Goal: Task Accomplishment & Management: Use online tool/utility

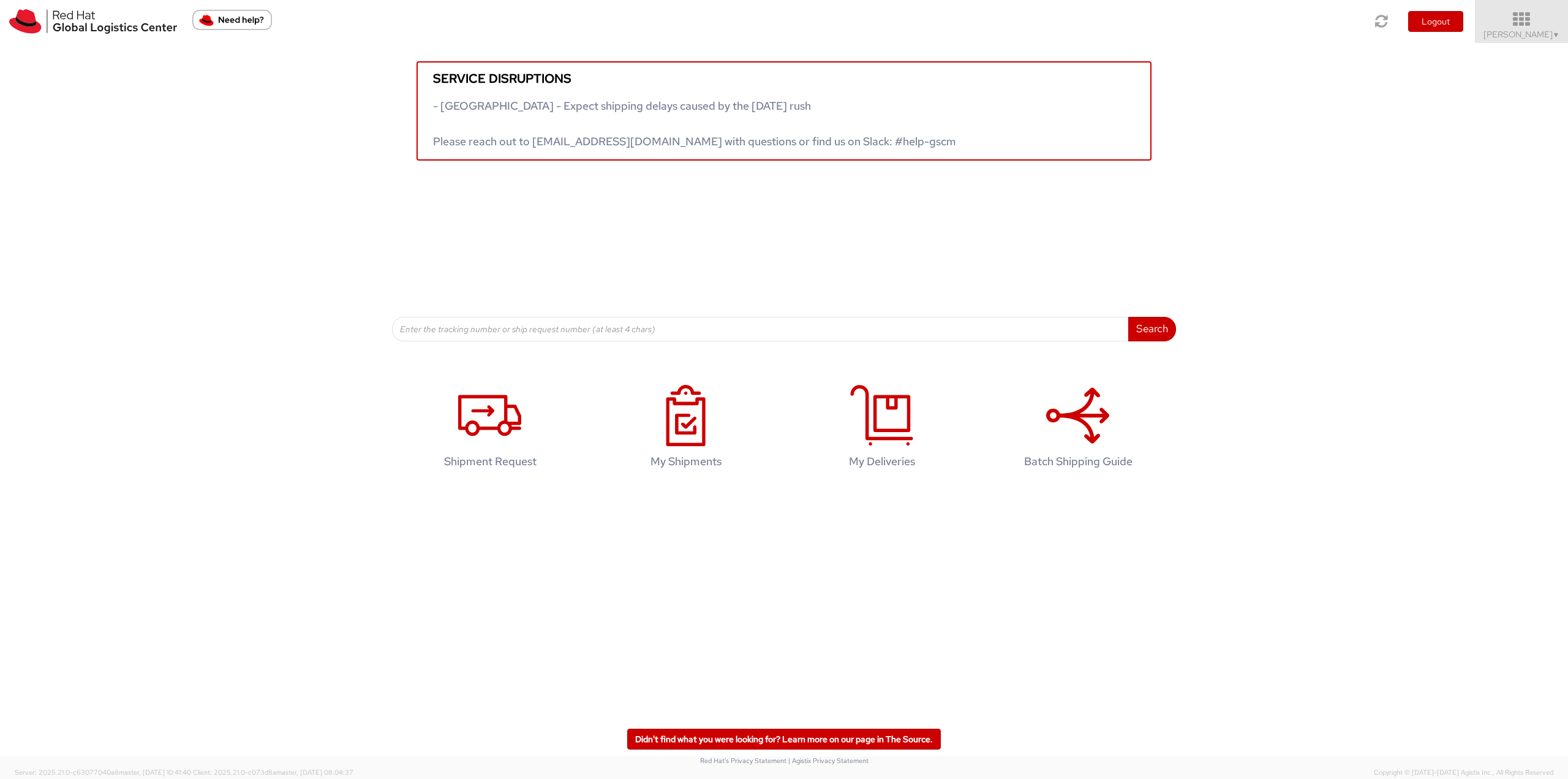
click at [1525, 17] on icon at bounding box center [1521, 20] width 107 height 17
click at [1525, 19] on icon at bounding box center [1521, 20] width 107 height 17
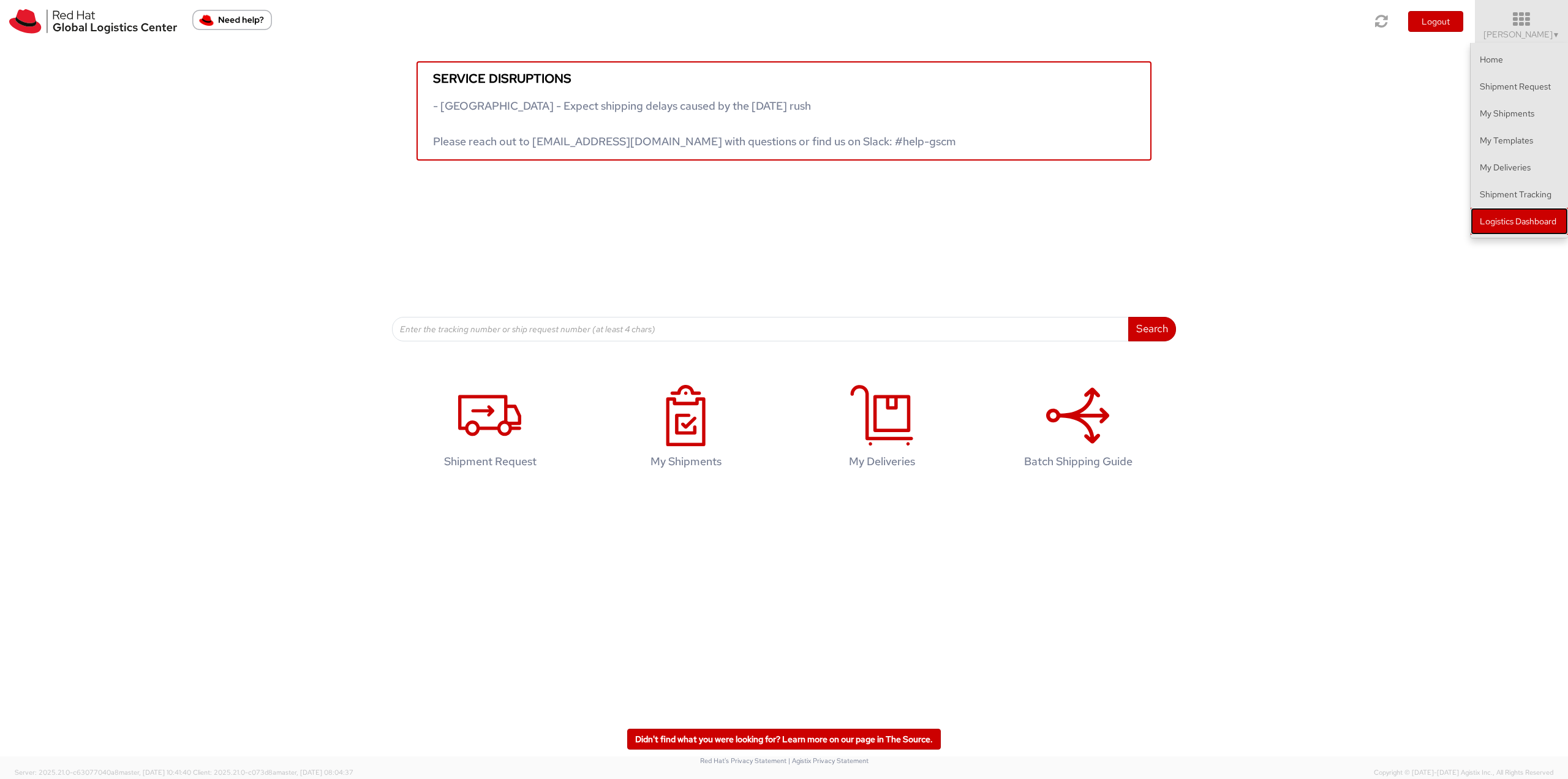
click at [1505, 217] on link "Logistics Dashboard" at bounding box center [1519, 221] width 97 height 27
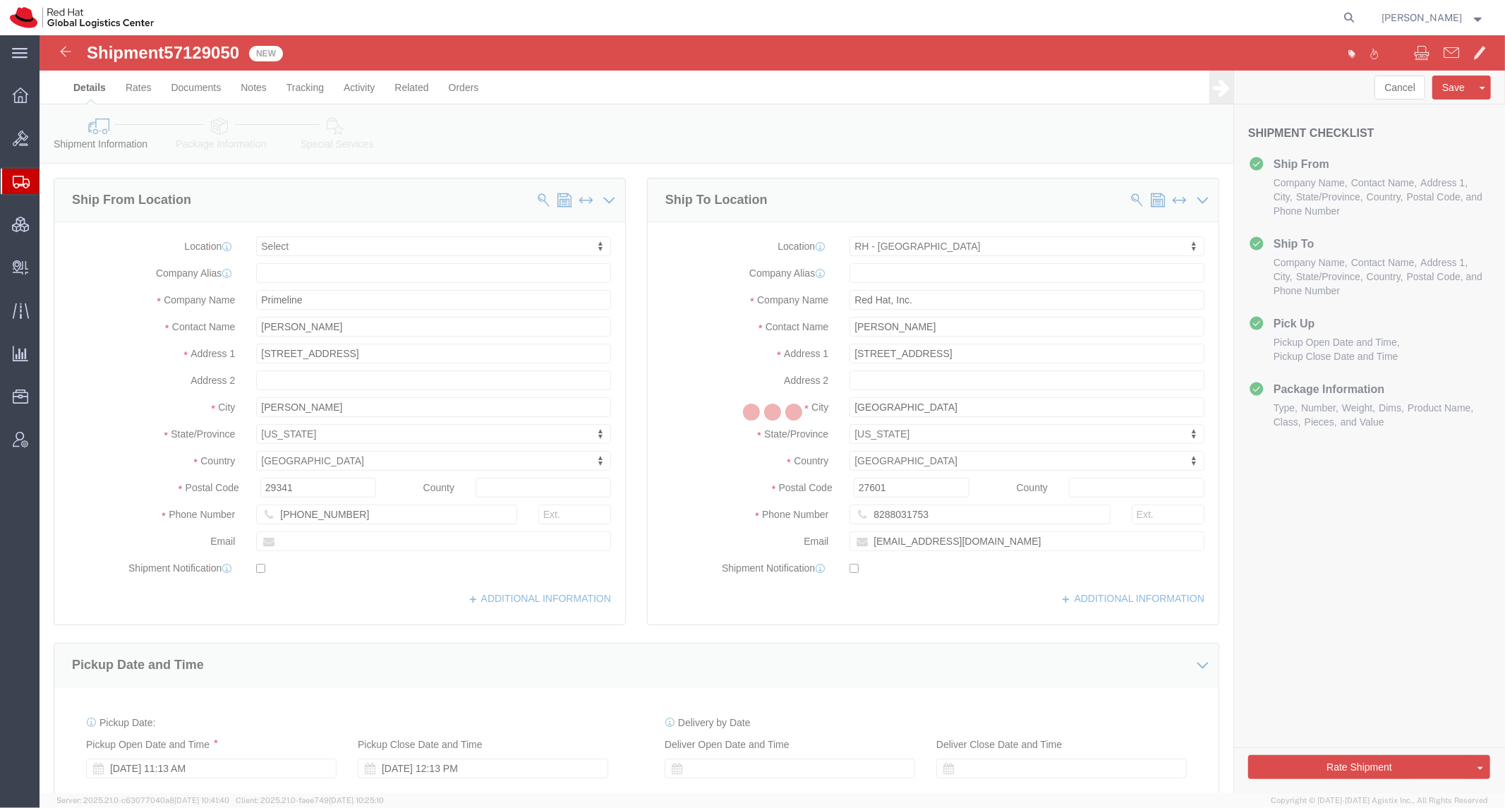
select select
select select "38014"
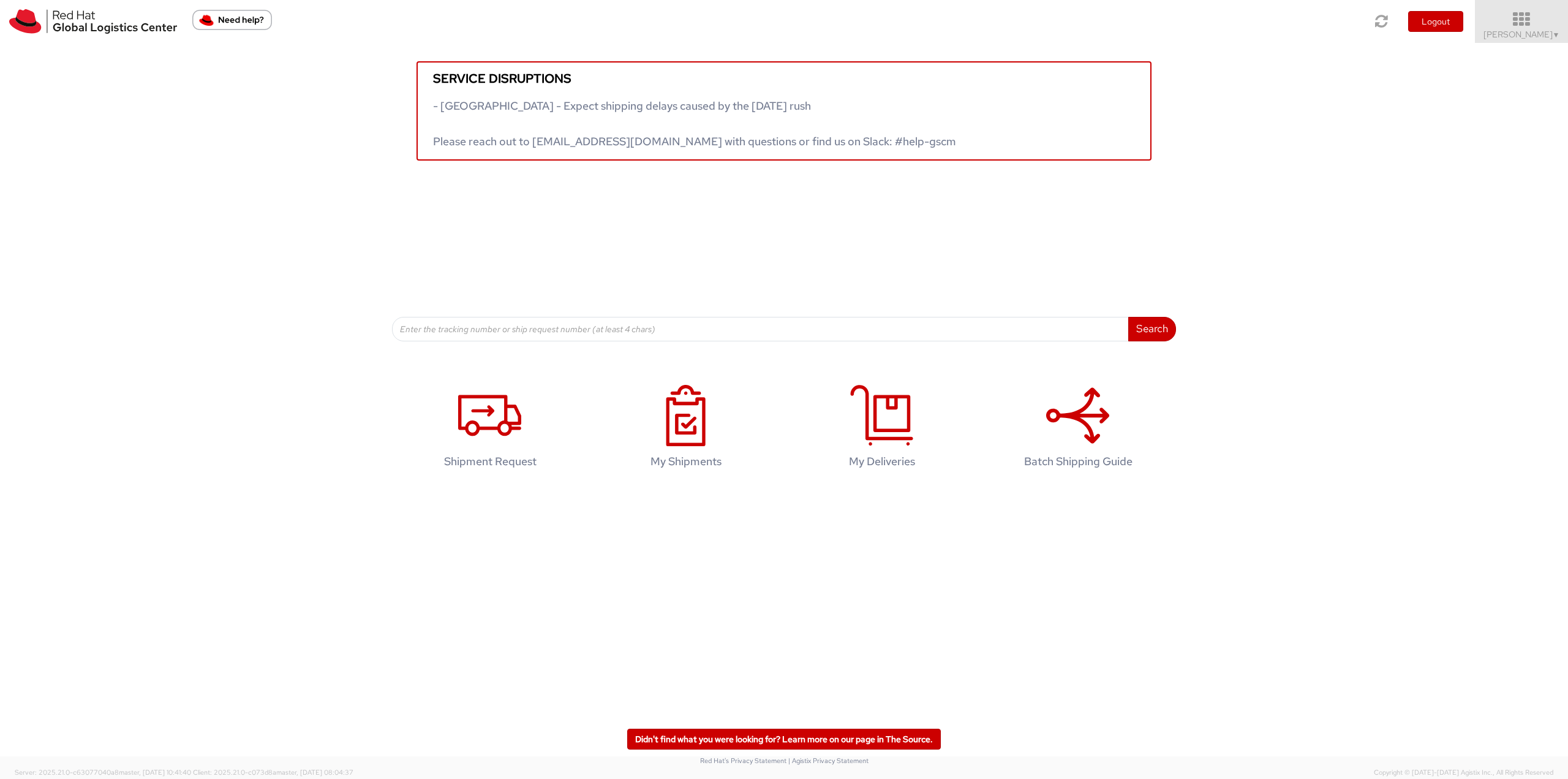
click at [1529, 19] on icon at bounding box center [1521, 20] width 107 height 17
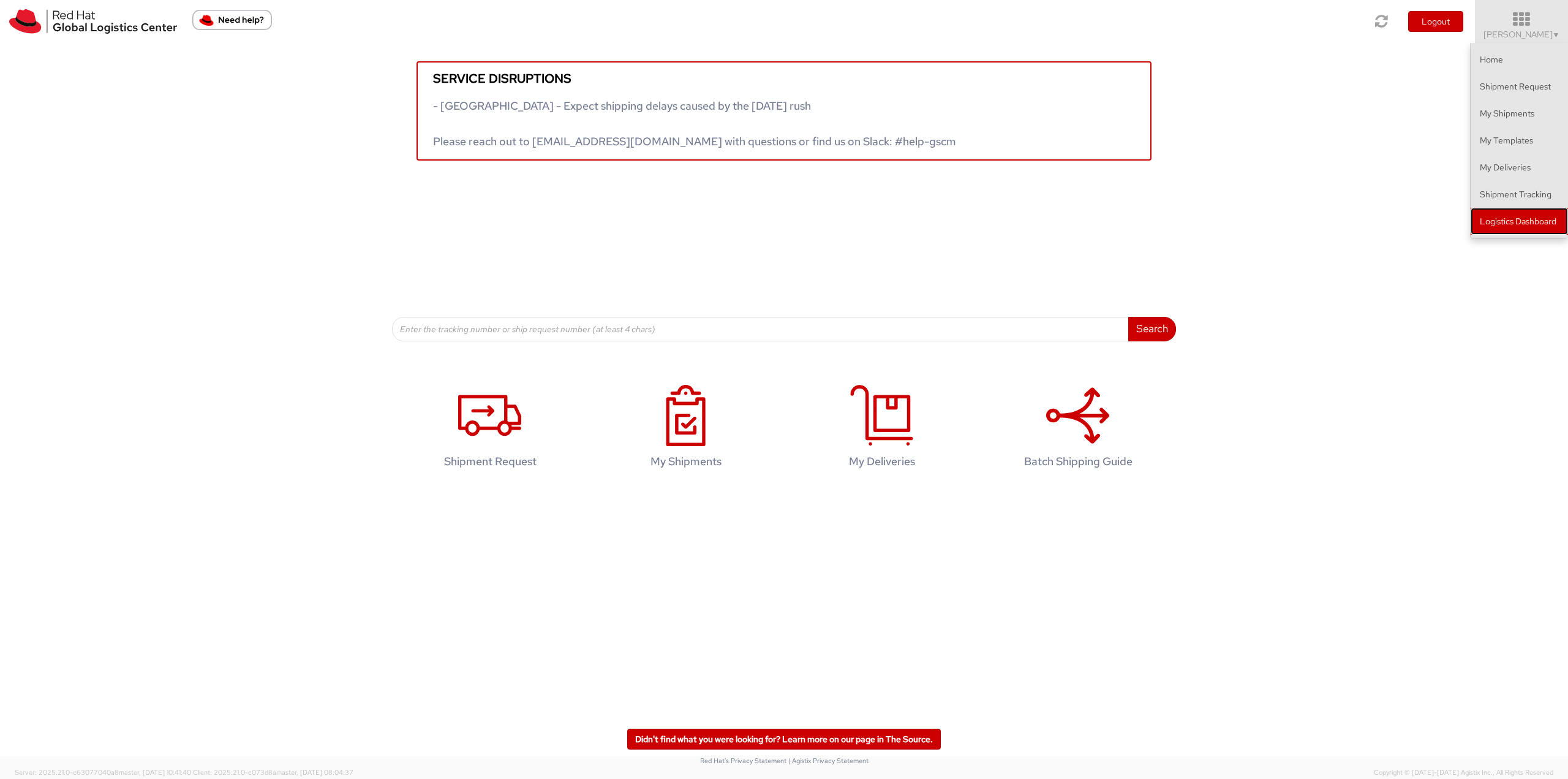
click at [1499, 217] on link "Logistics Dashboard" at bounding box center [1519, 221] width 97 height 27
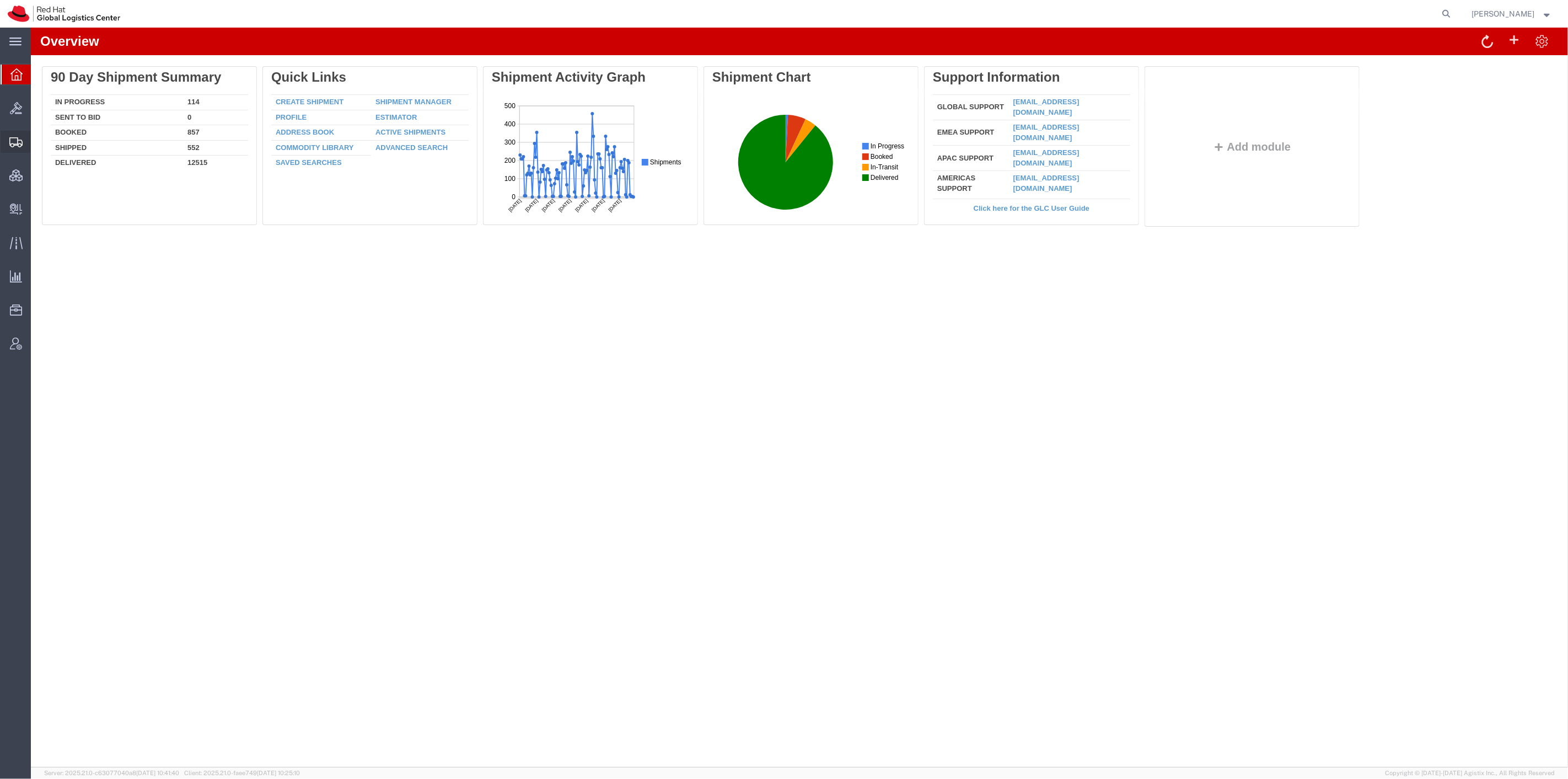
click at [0, 0] on span "Shipment Manager" at bounding box center [0, 0] width 0 height 0
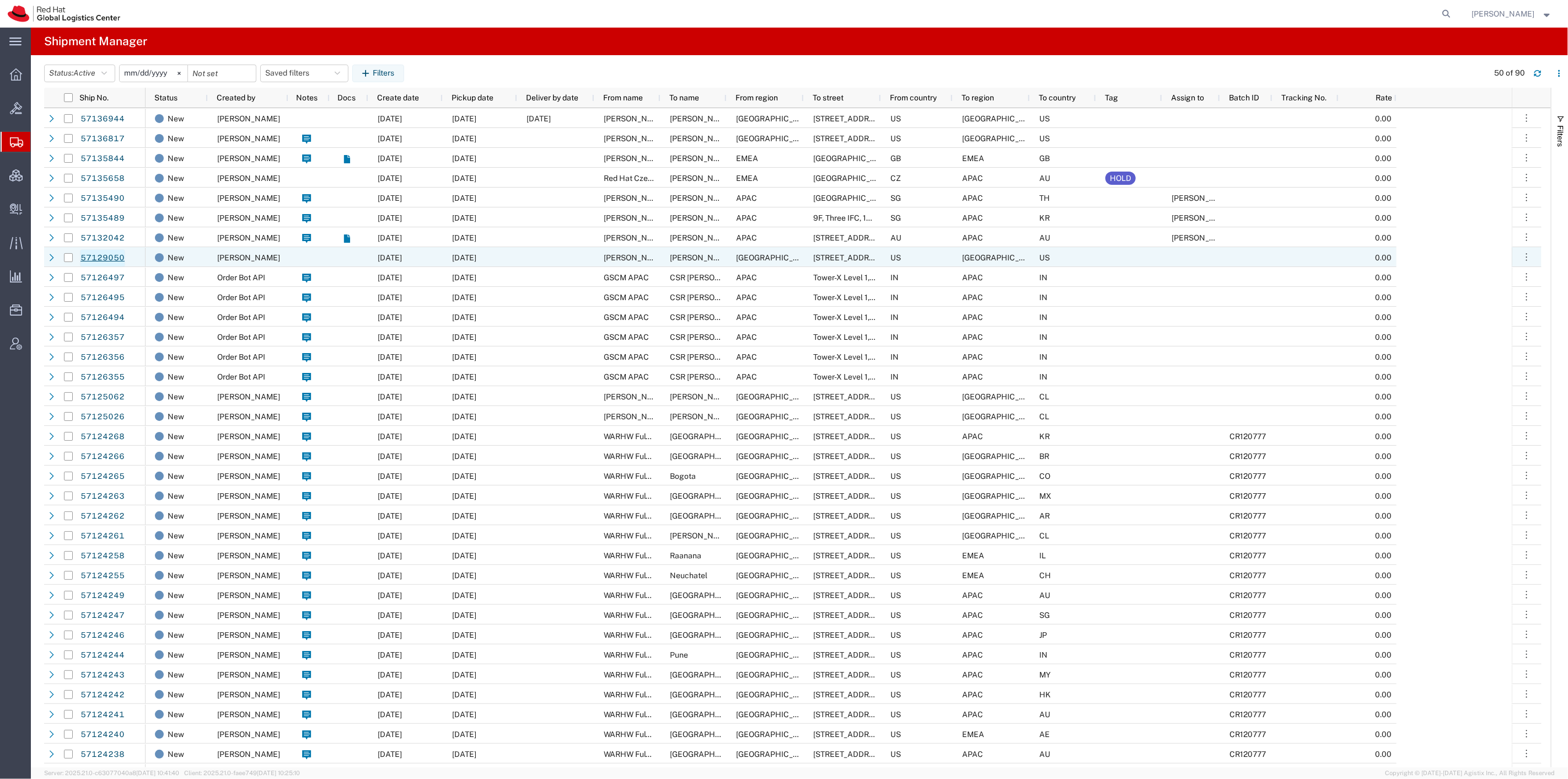
click at [113, 261] on link "57129050" at bounding box center [102, 258] width 45 height 18
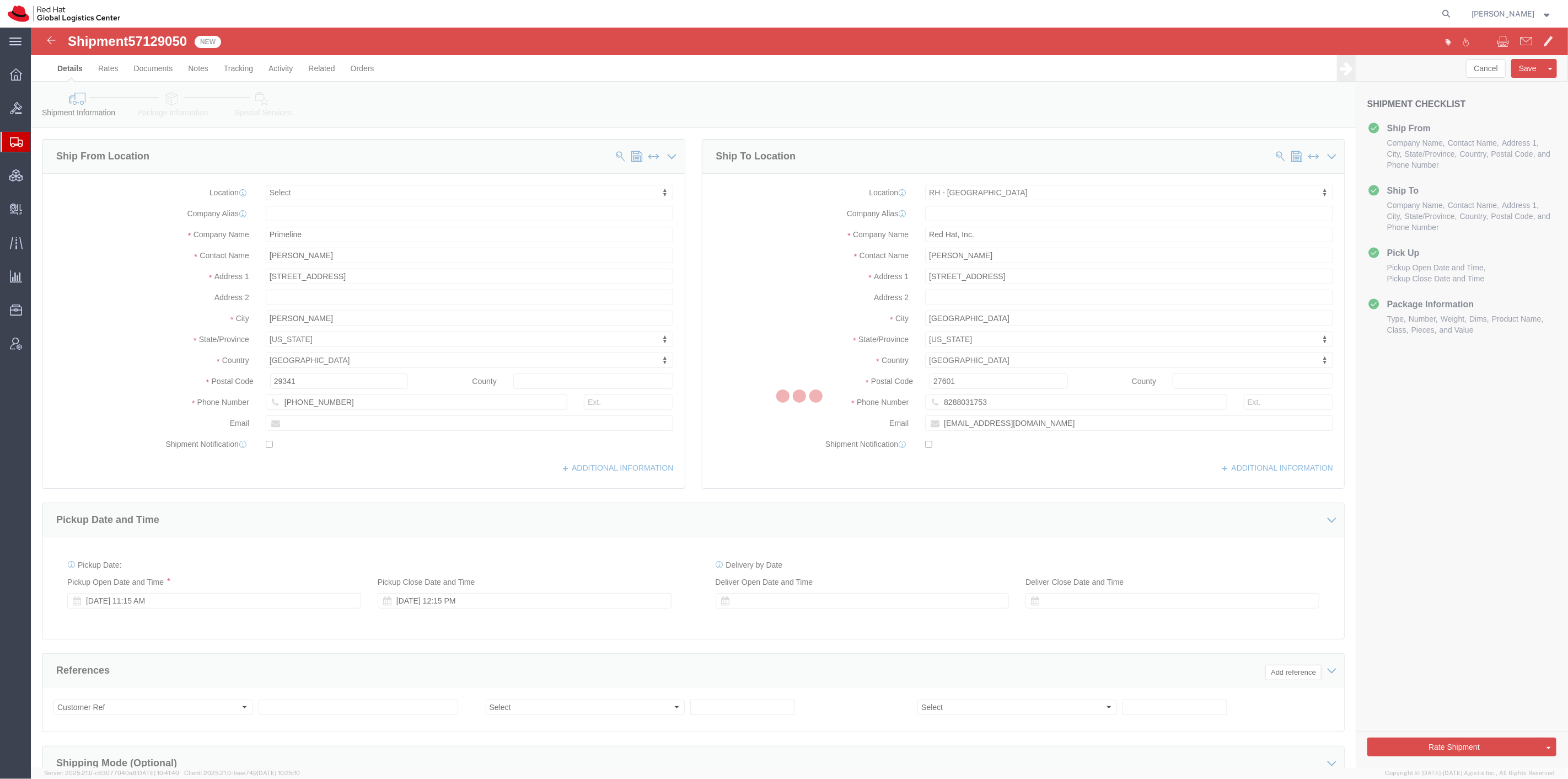
select select
select select "38014"
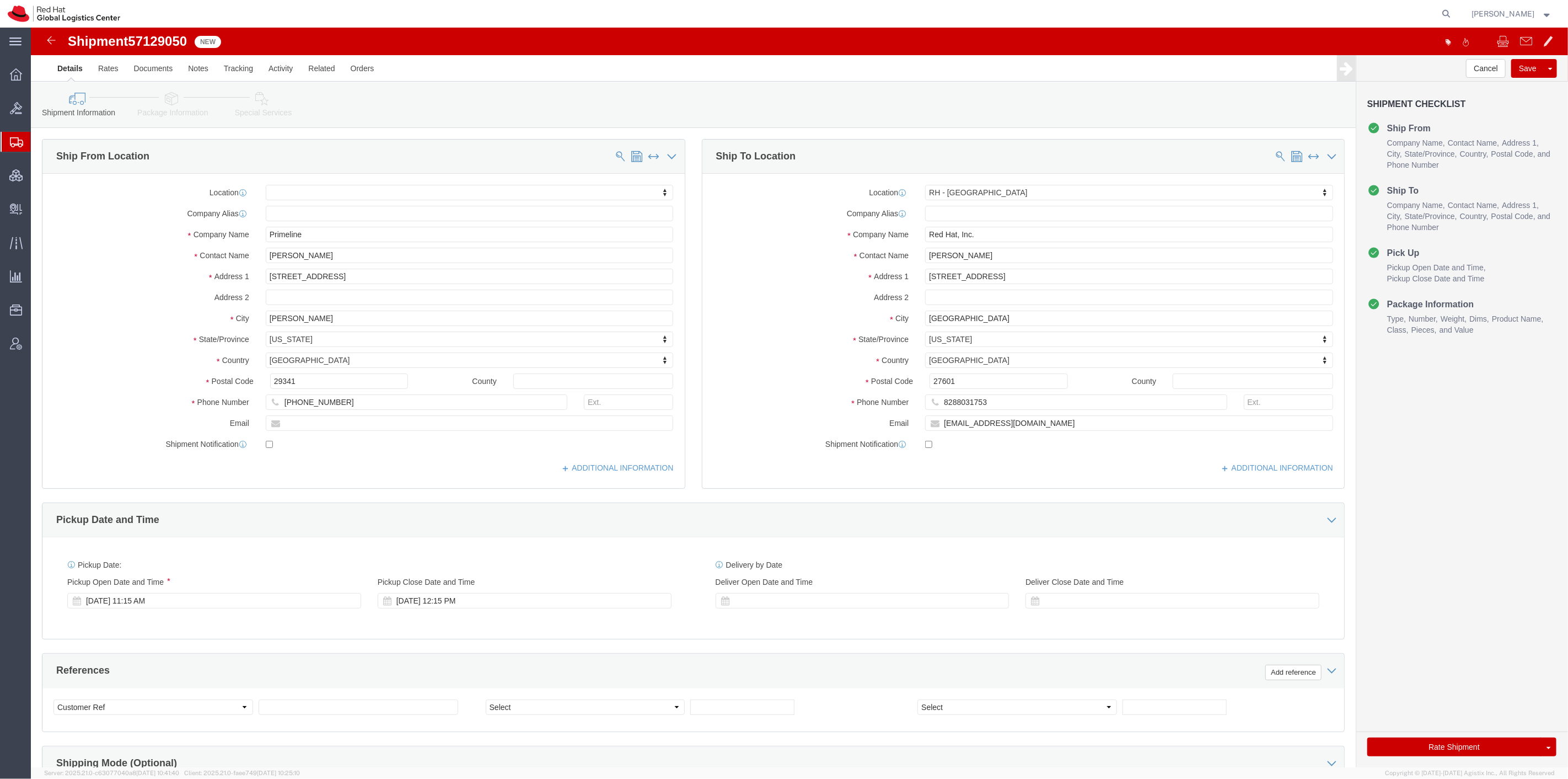
click link "Package Information"
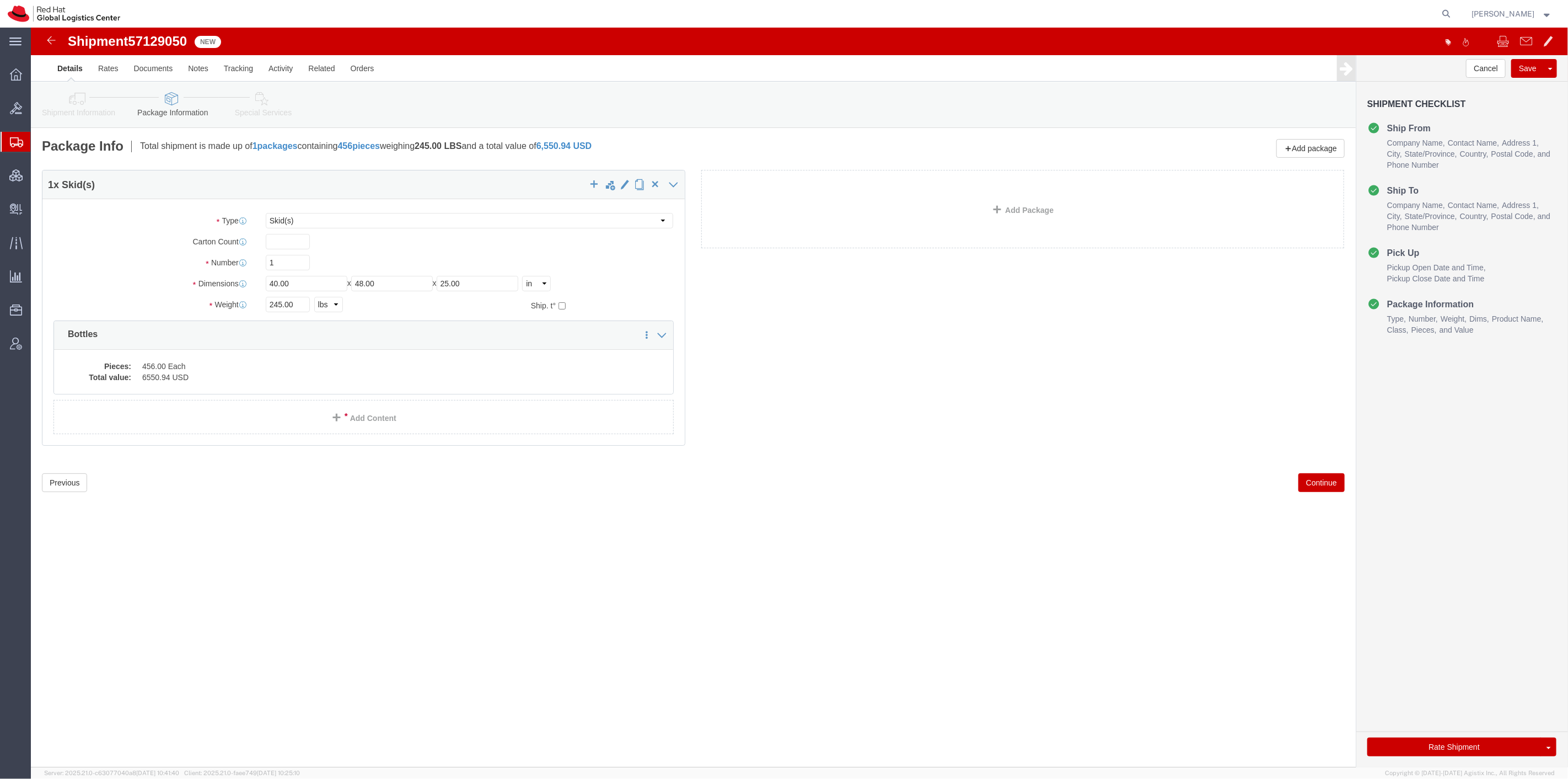
click link "Special Services"
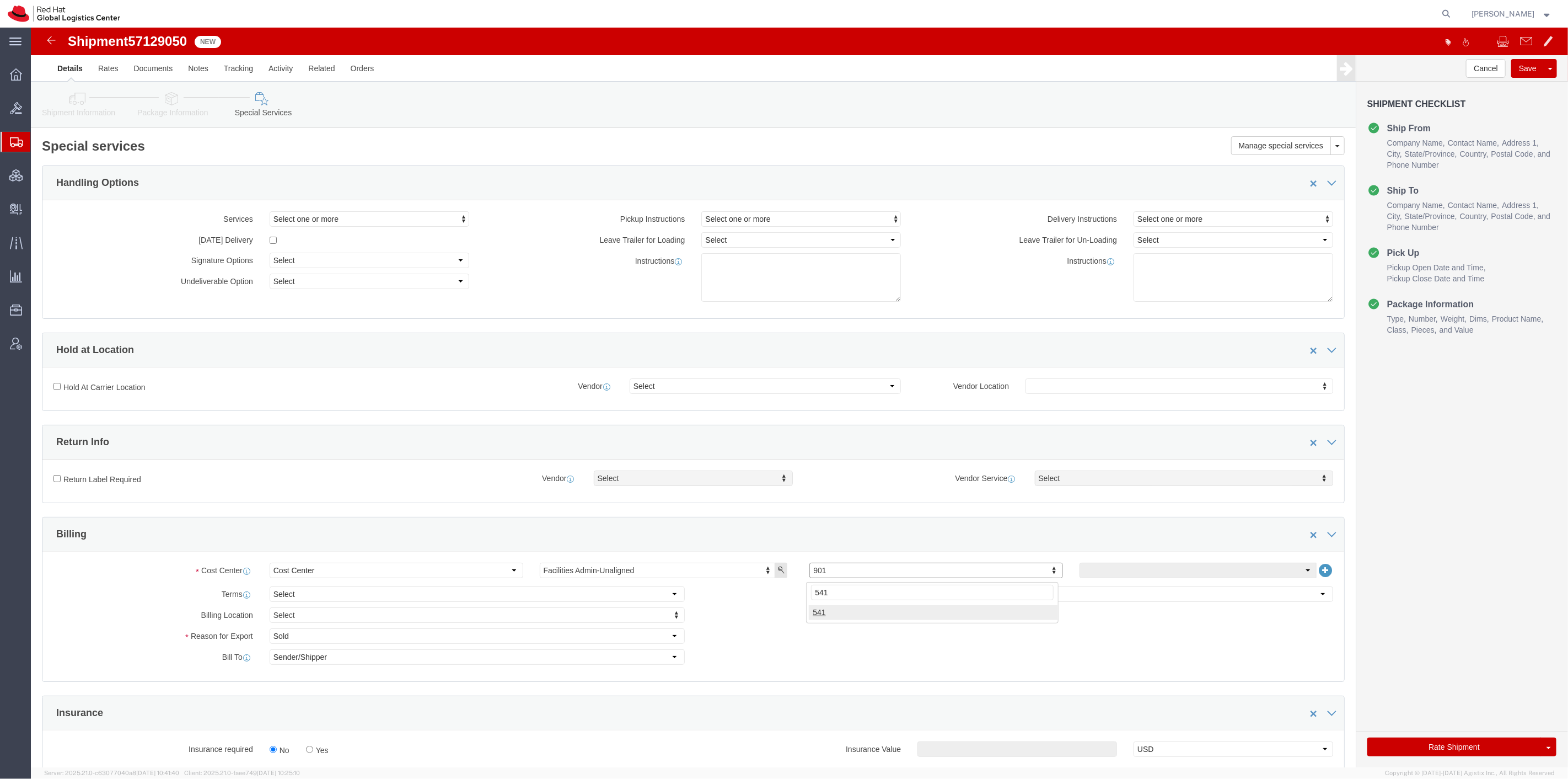
type input "541"
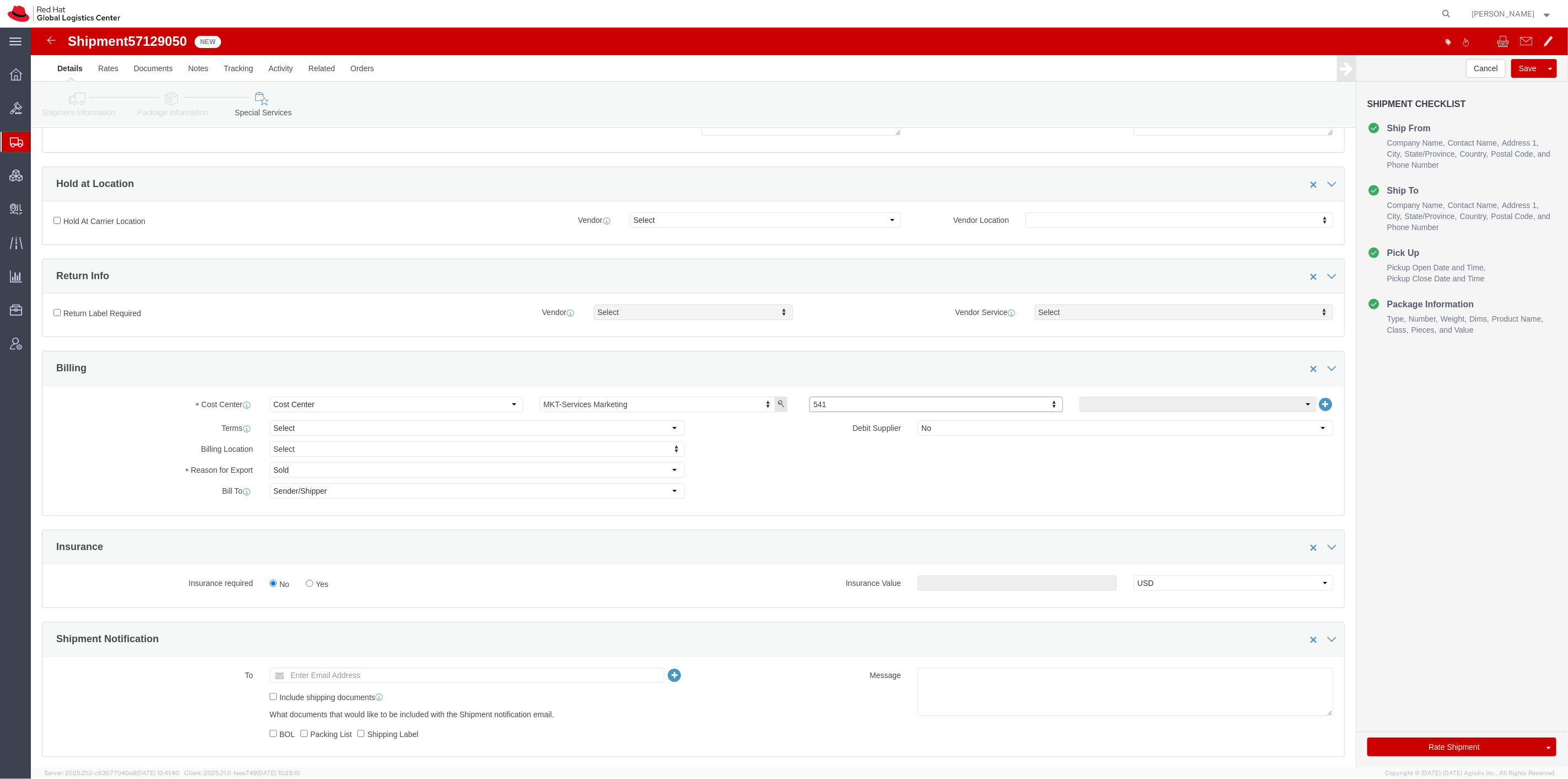
scroll to position [184, 0]
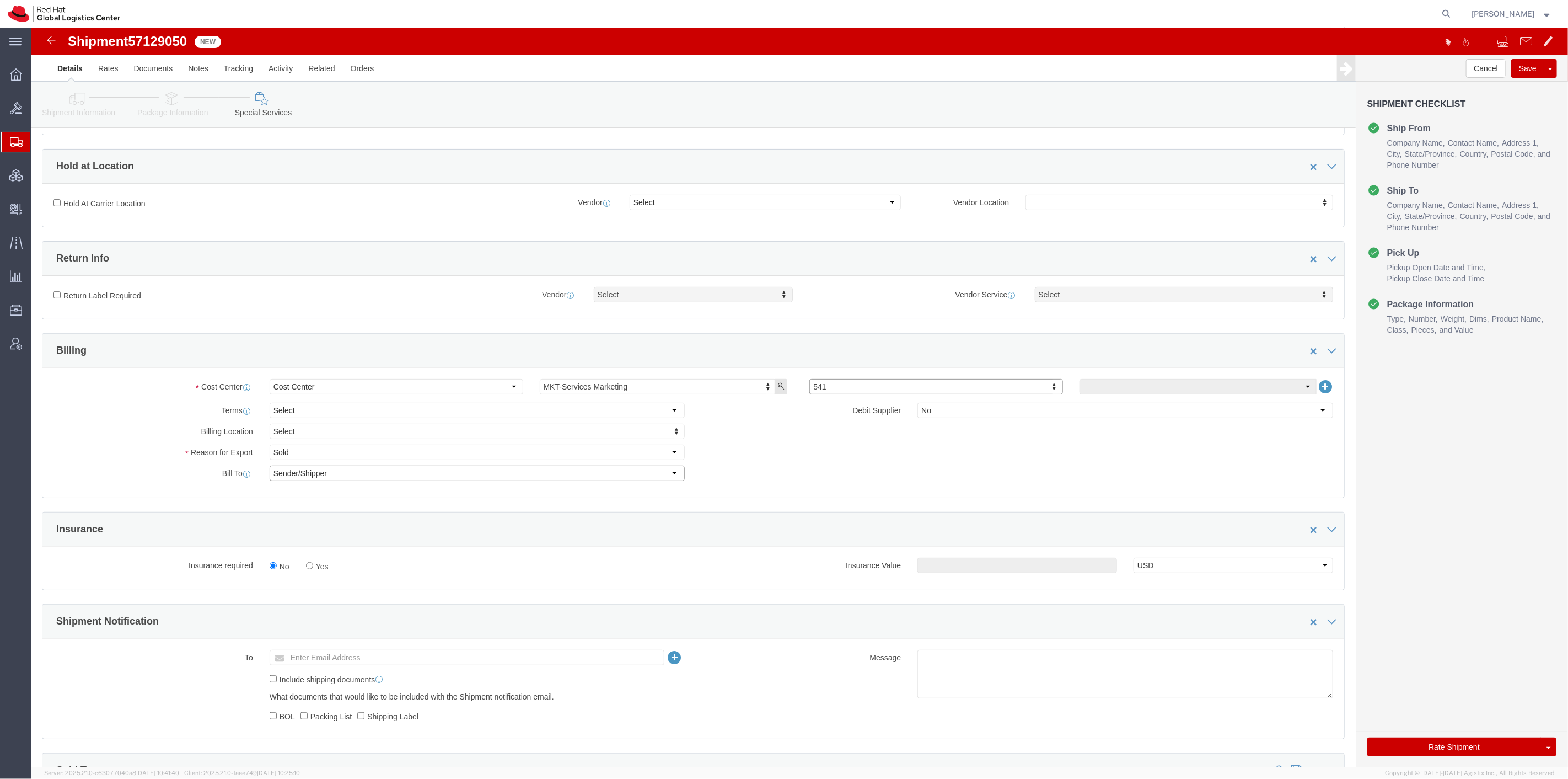
click select "Select Recipient Account Sender/Shipper Third Party Account"
select select "THRD"
click select "Select Recipient Account Sender/Shipper Third Party Account"
select select
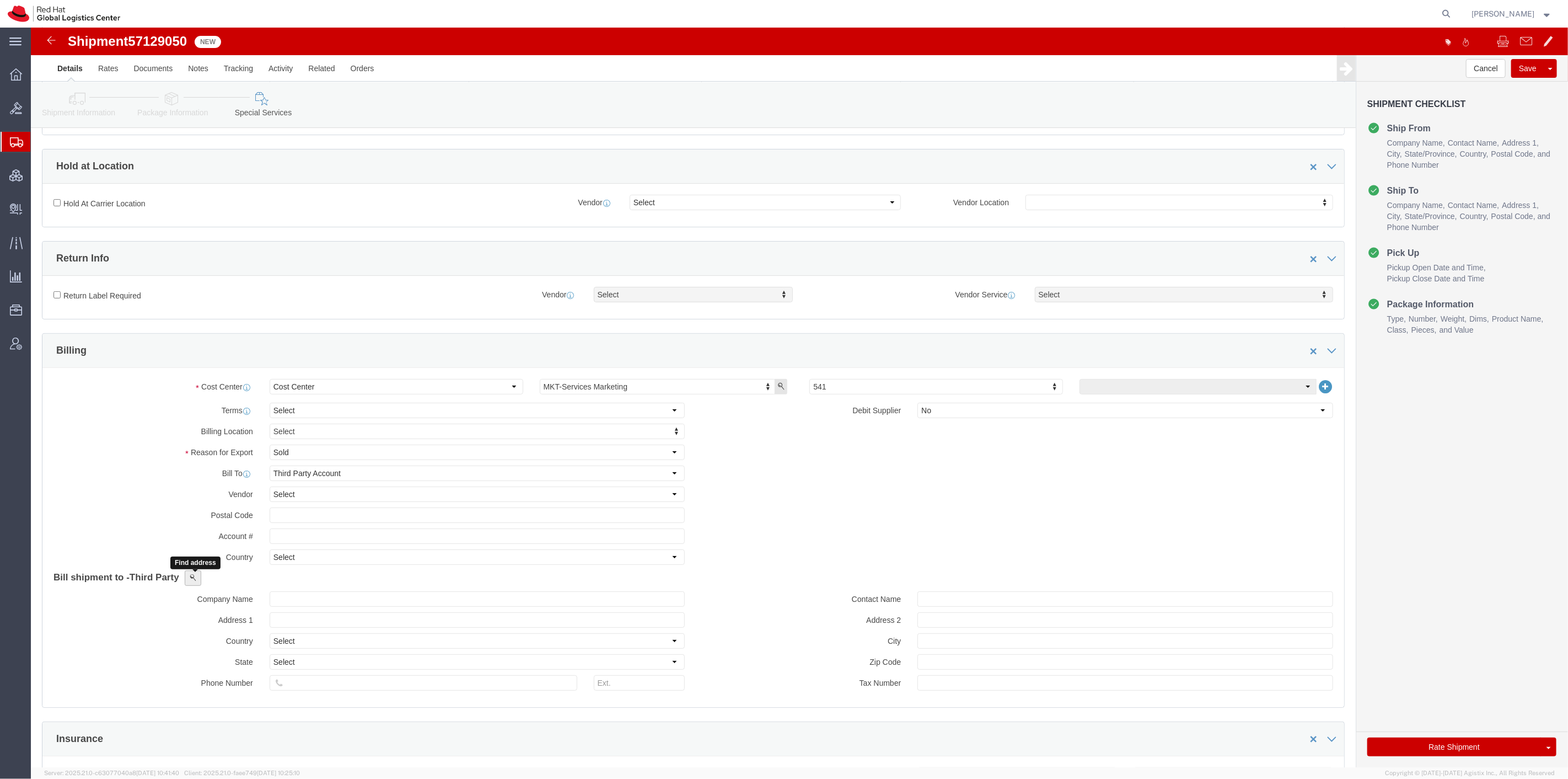
click button
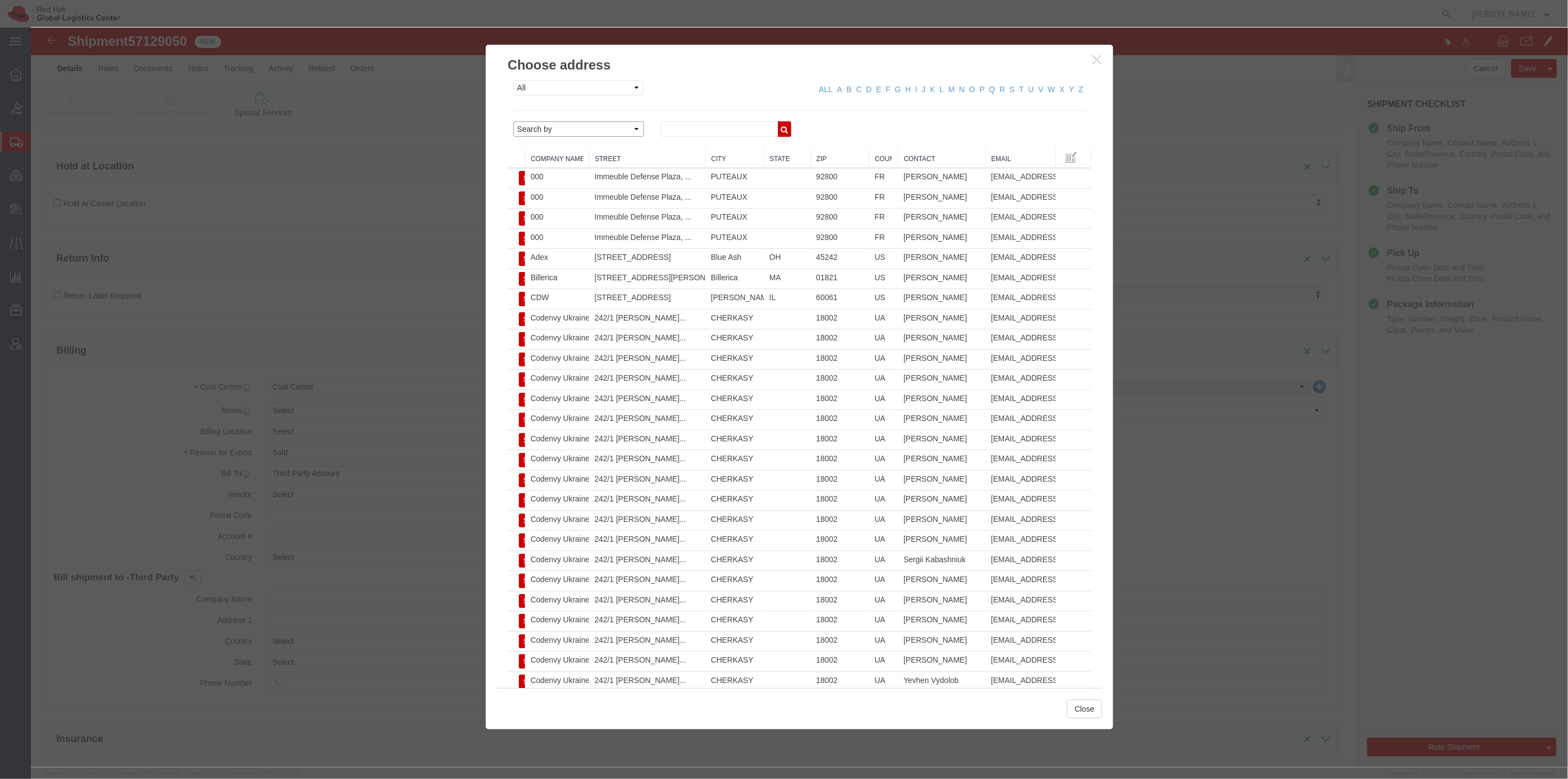
click select "Search by Address Book Name City Company Name Contact Name Country CustomerAlia…"
select select "contactName"
click select "Search by Address Book Name City Company Name Contact Name Country CustomerAlia…"
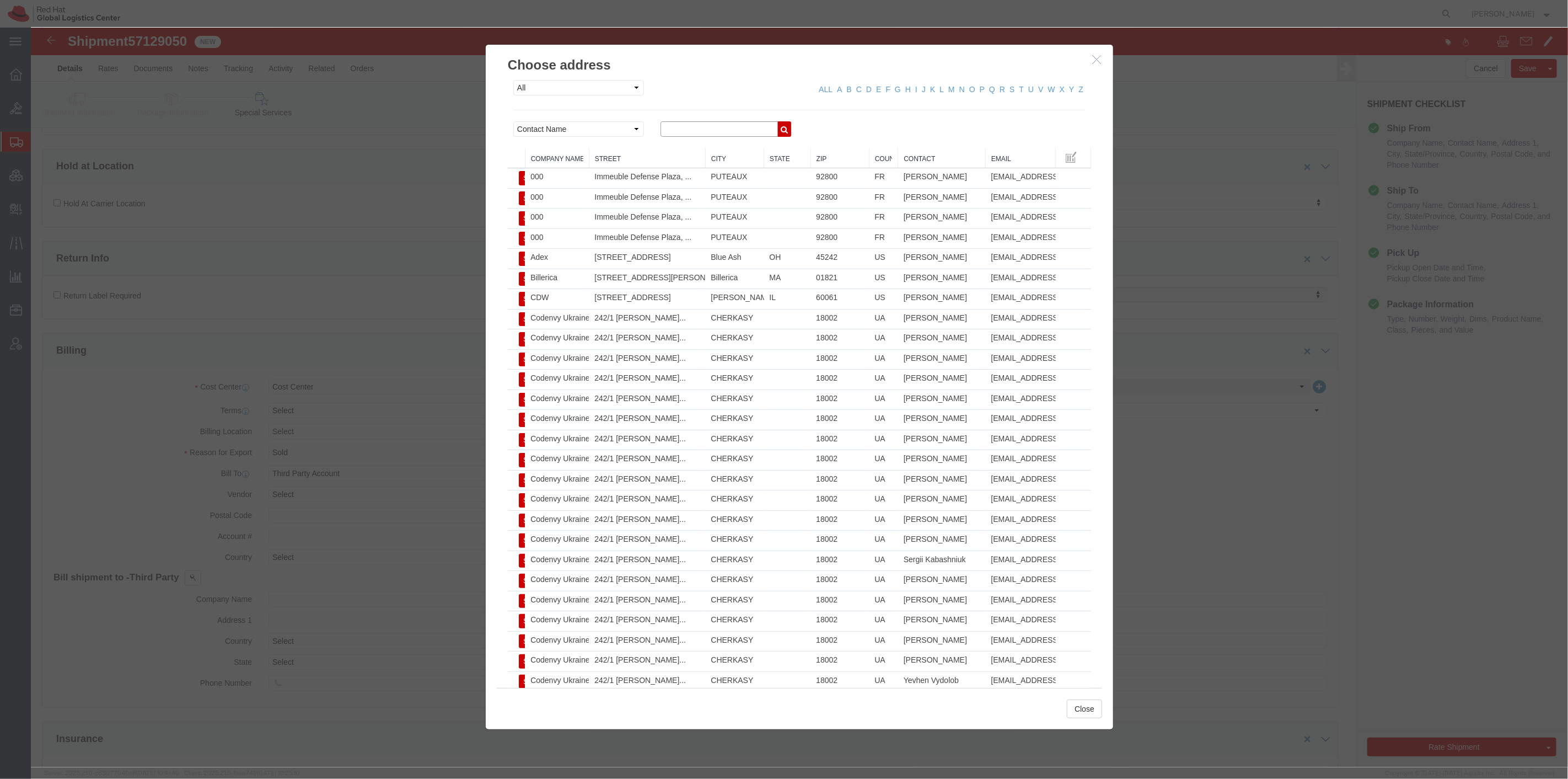
click input "text"
type input "[PERSON_NAME]"
click button "button"
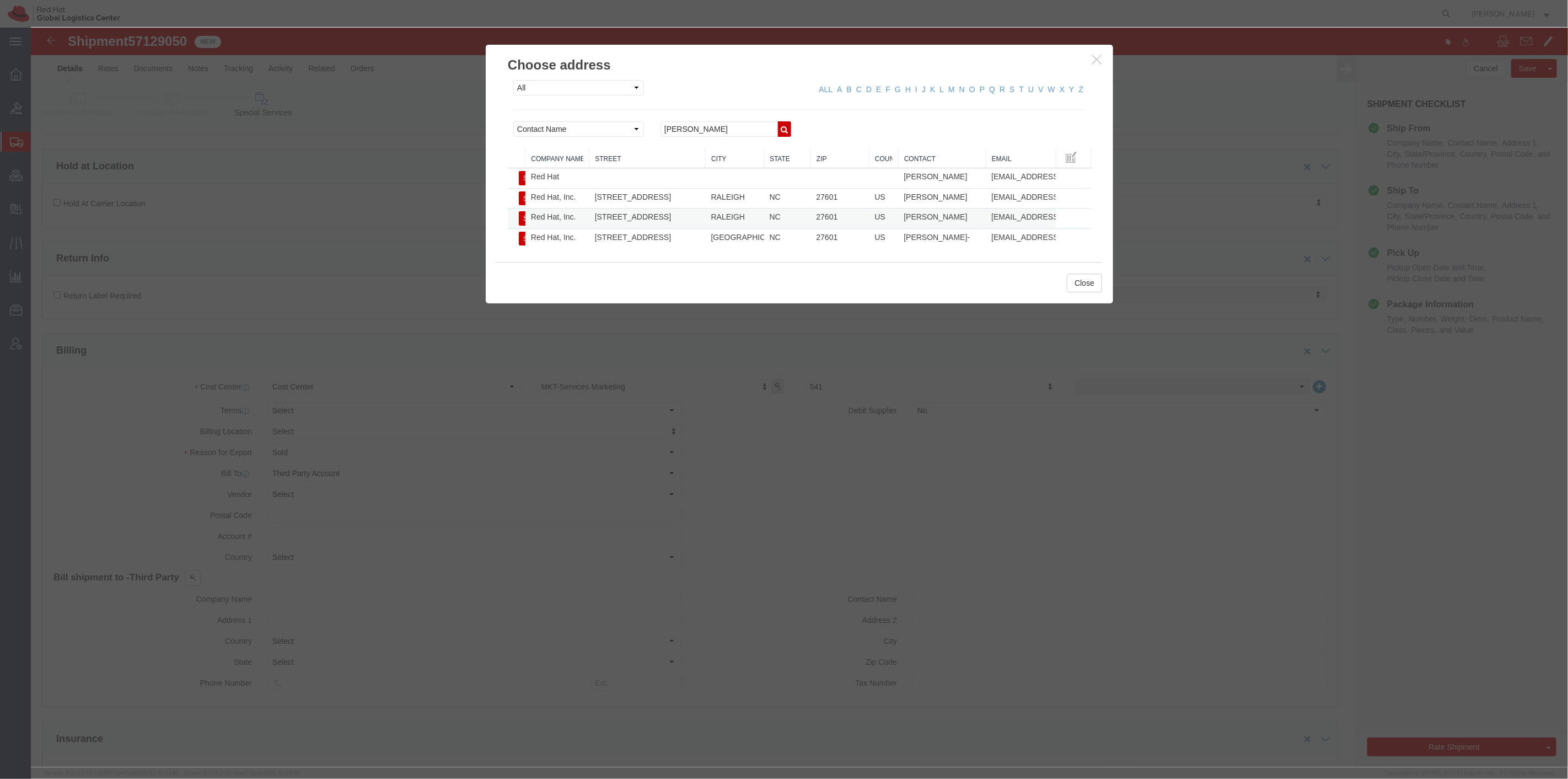
click button "Select"
type input "[STREET_ADDRESS]"
select select "US"
type input "[PERSON_NAME]"
type input "RALEIGH"
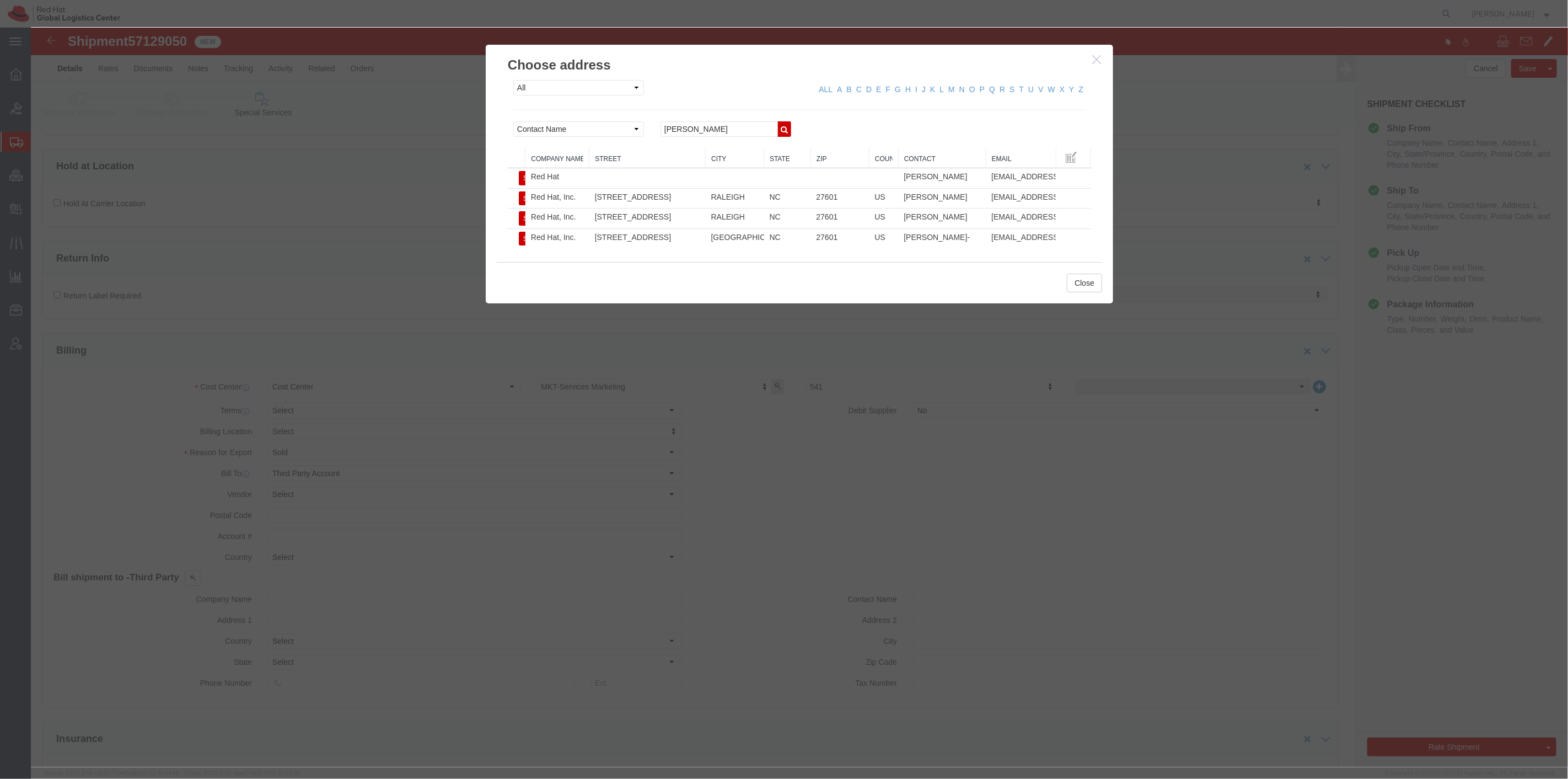
type input "27601"
type input "[US_EMPLOYER_IDENTIFICATION_NUMBER]"
type input "Red Hat, Inc."
select select "NC"
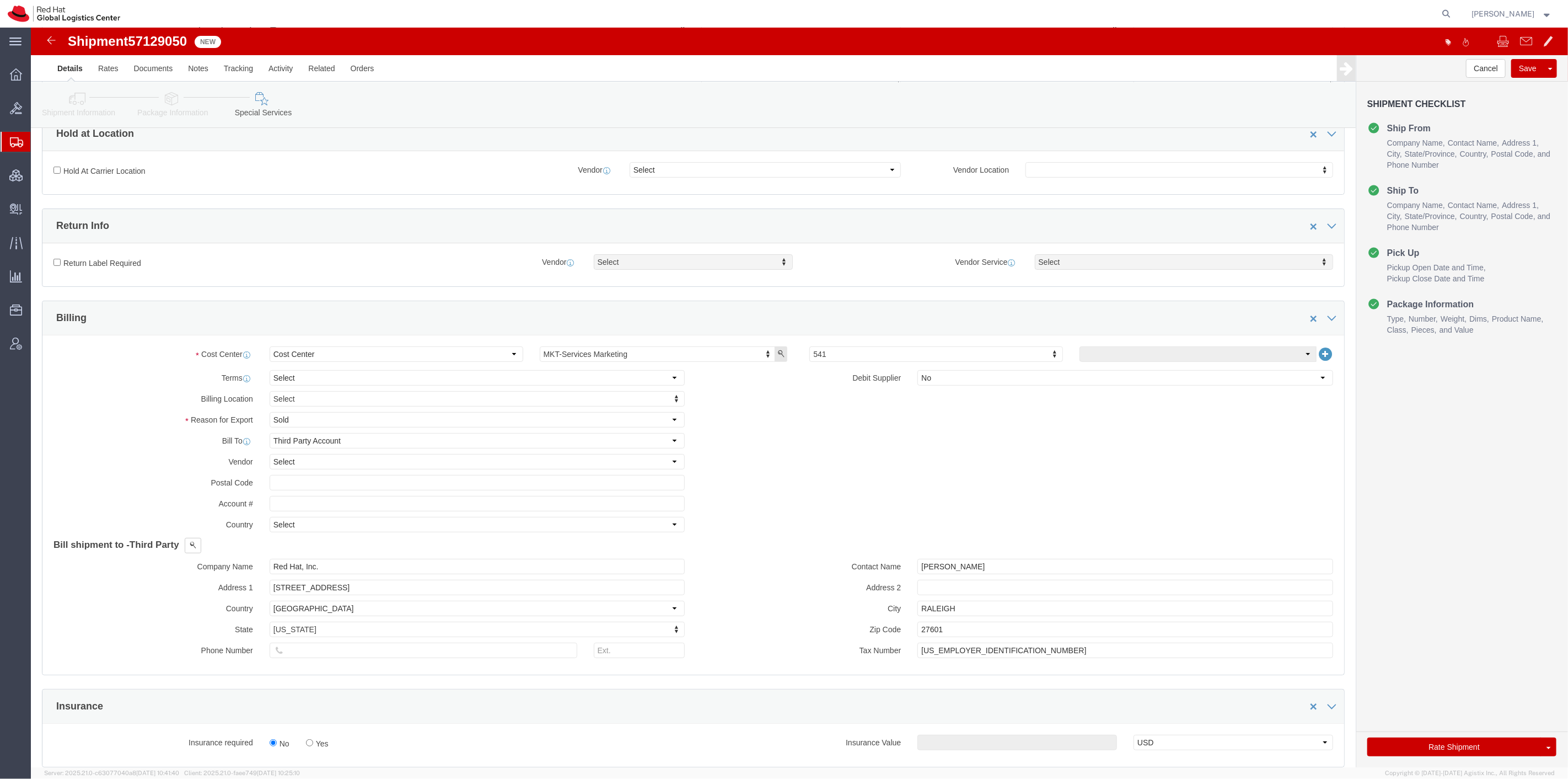
scroll to position [245, 0]
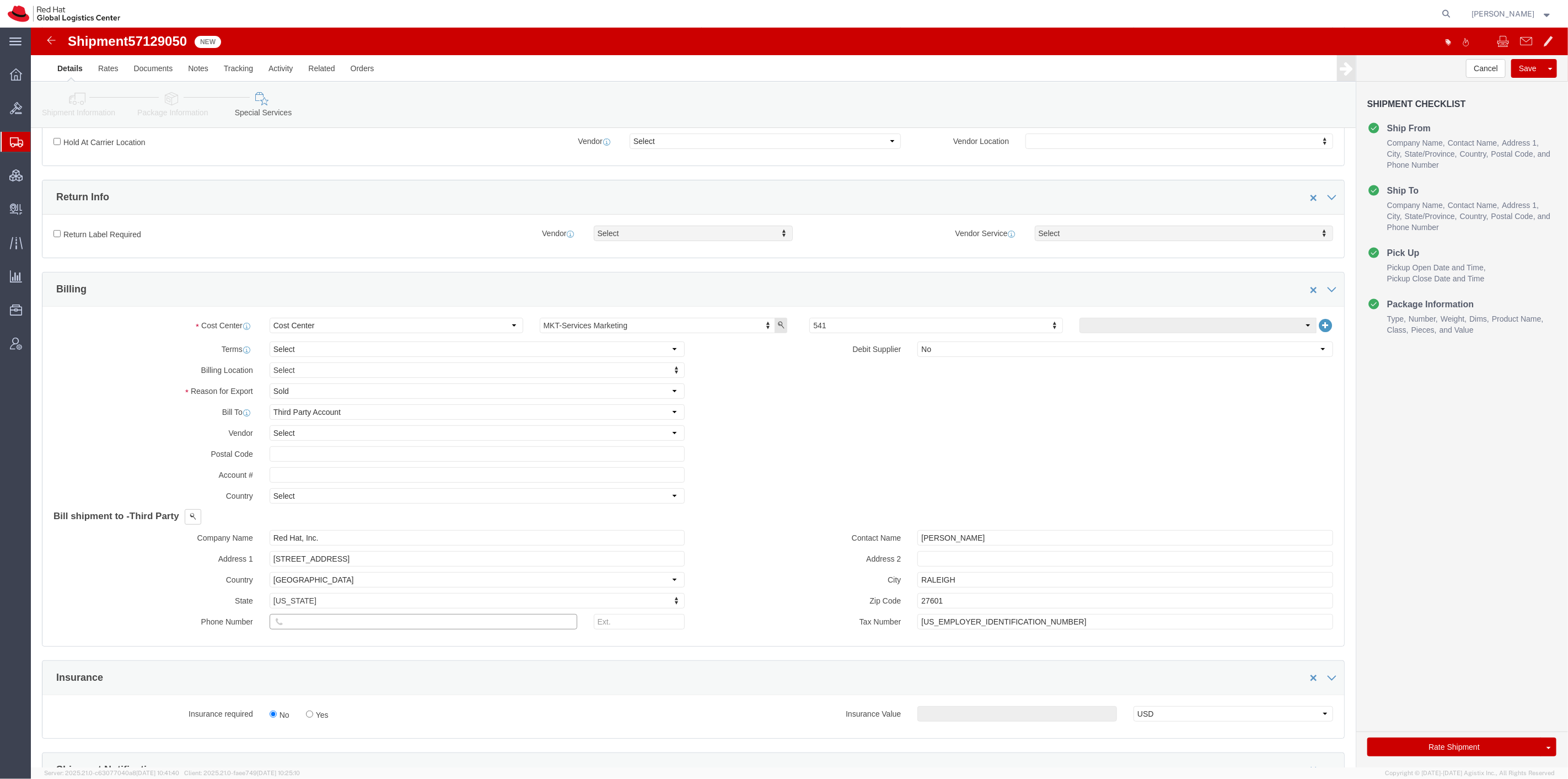
click input "text"
type input "8288031753"
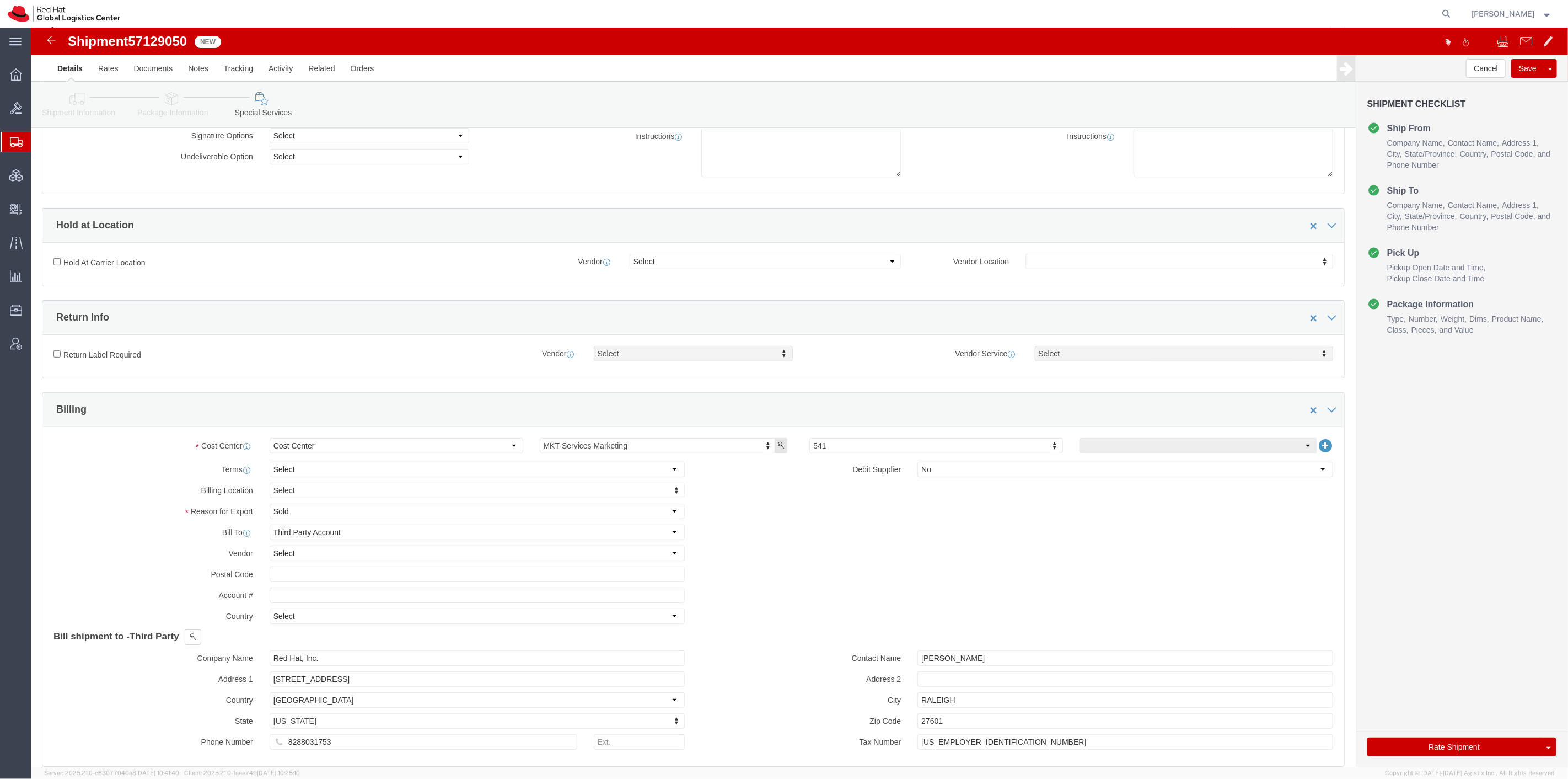
scroll to position [123, 0]
click button "Rate Shipment"
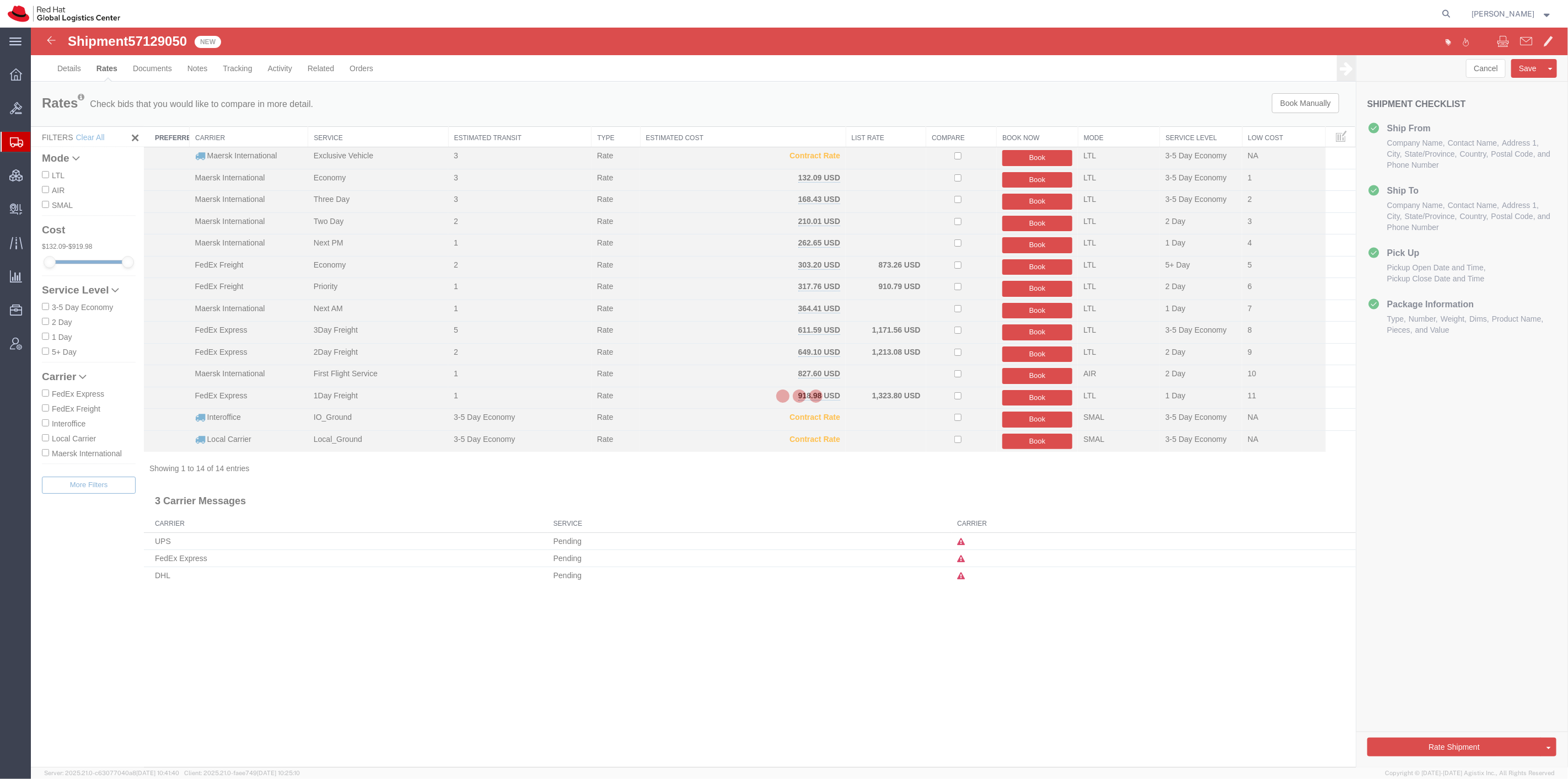
scroll to position [0, 0]
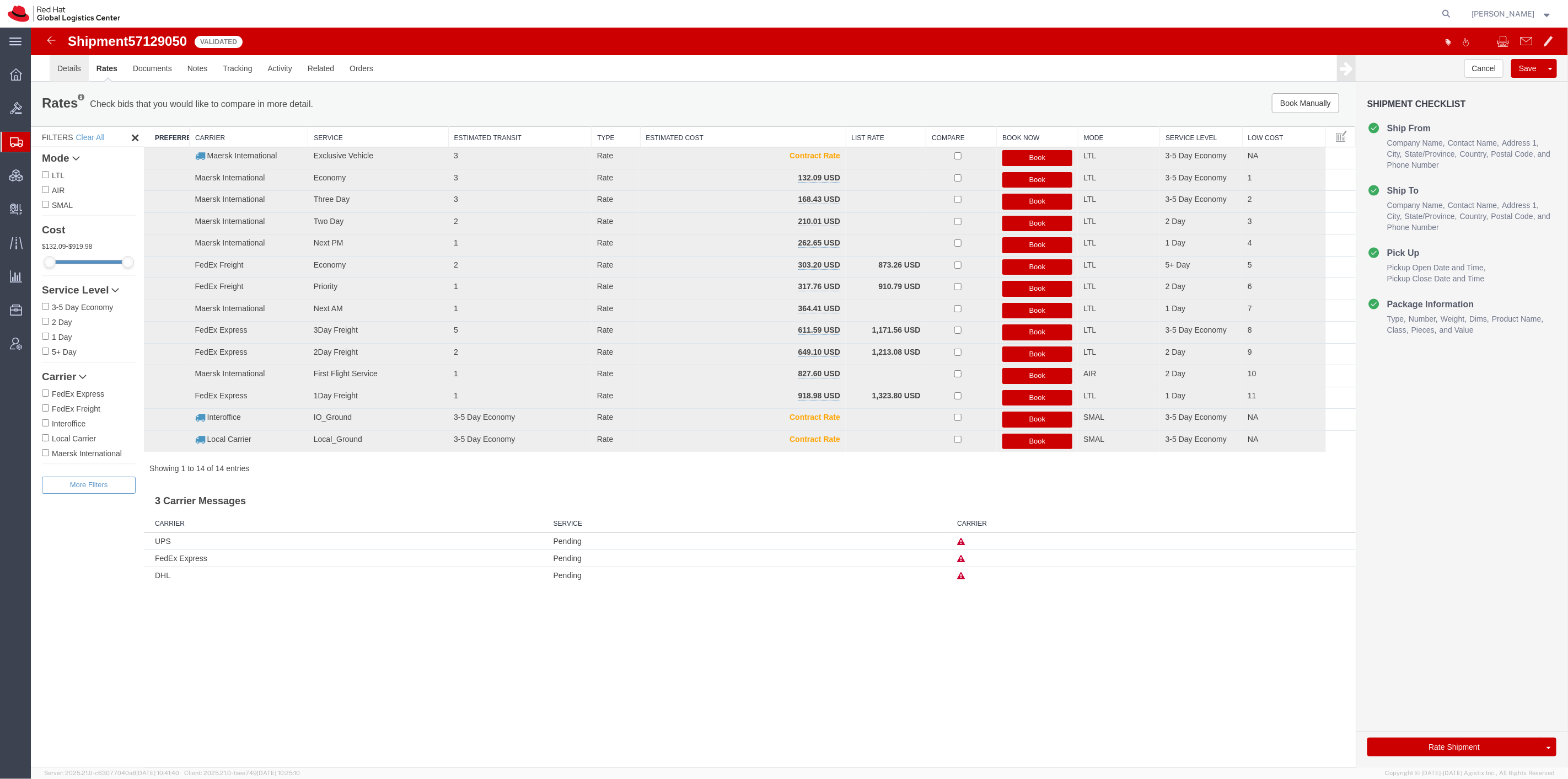
click at [73, 70] on link "Details" at bounding box center [69, 69] width 39 height 27
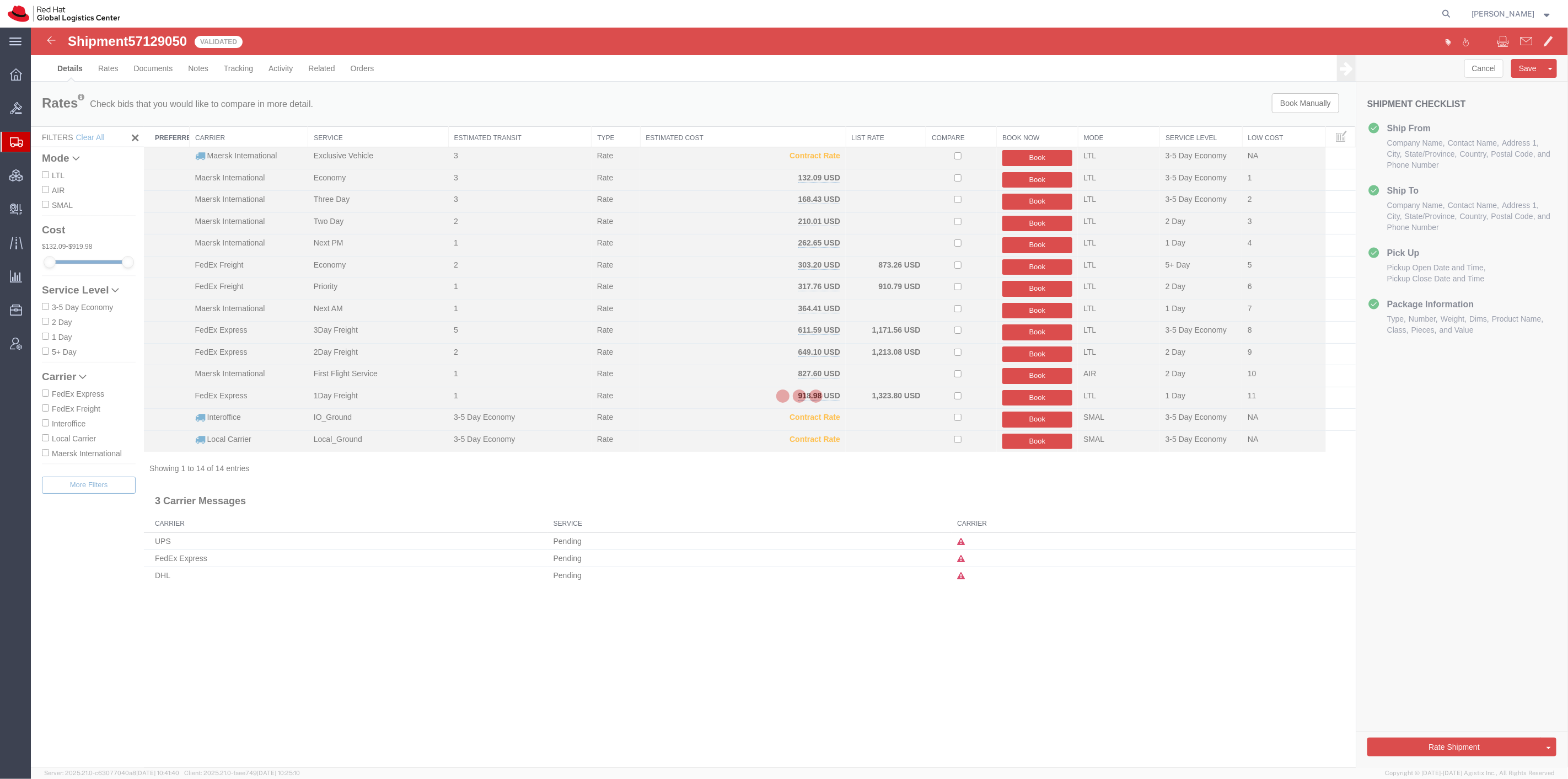
select select "38014"
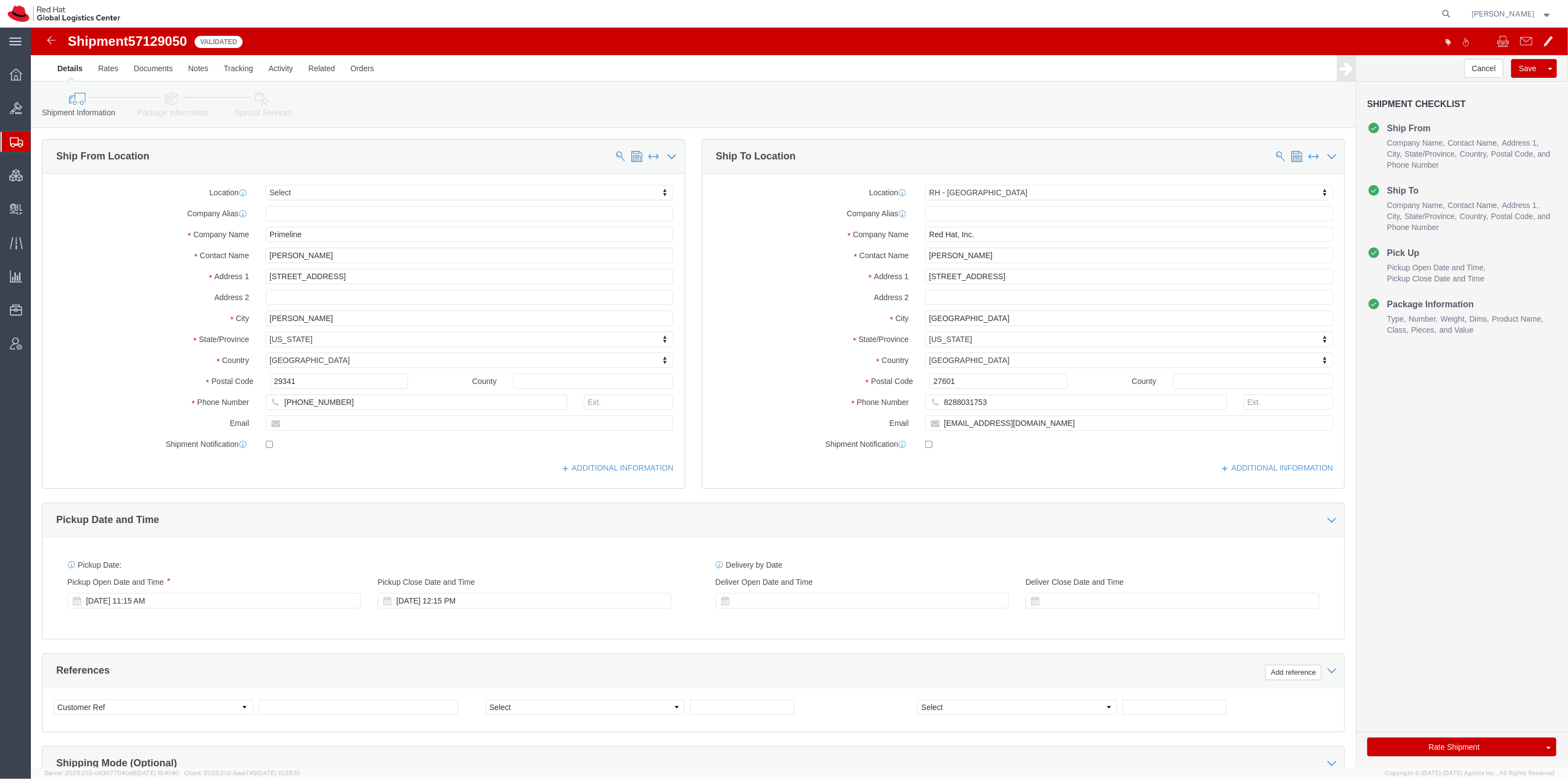
click div "[DATE] 11:15 AM"
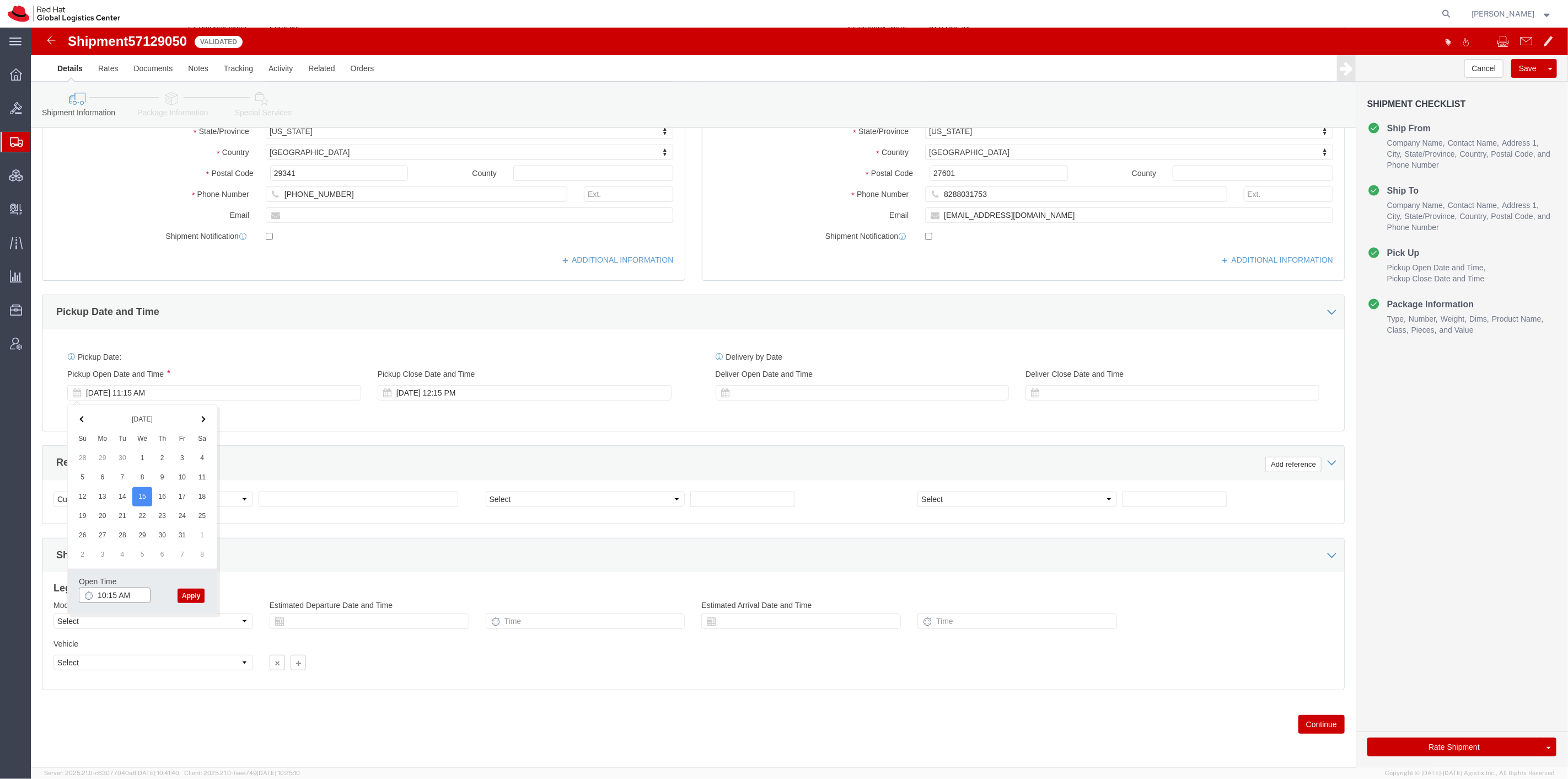
click input "10:15 AM"
type input "10:00 AM"
click button "Apply"
click div "[DATE] 12:15 PM"
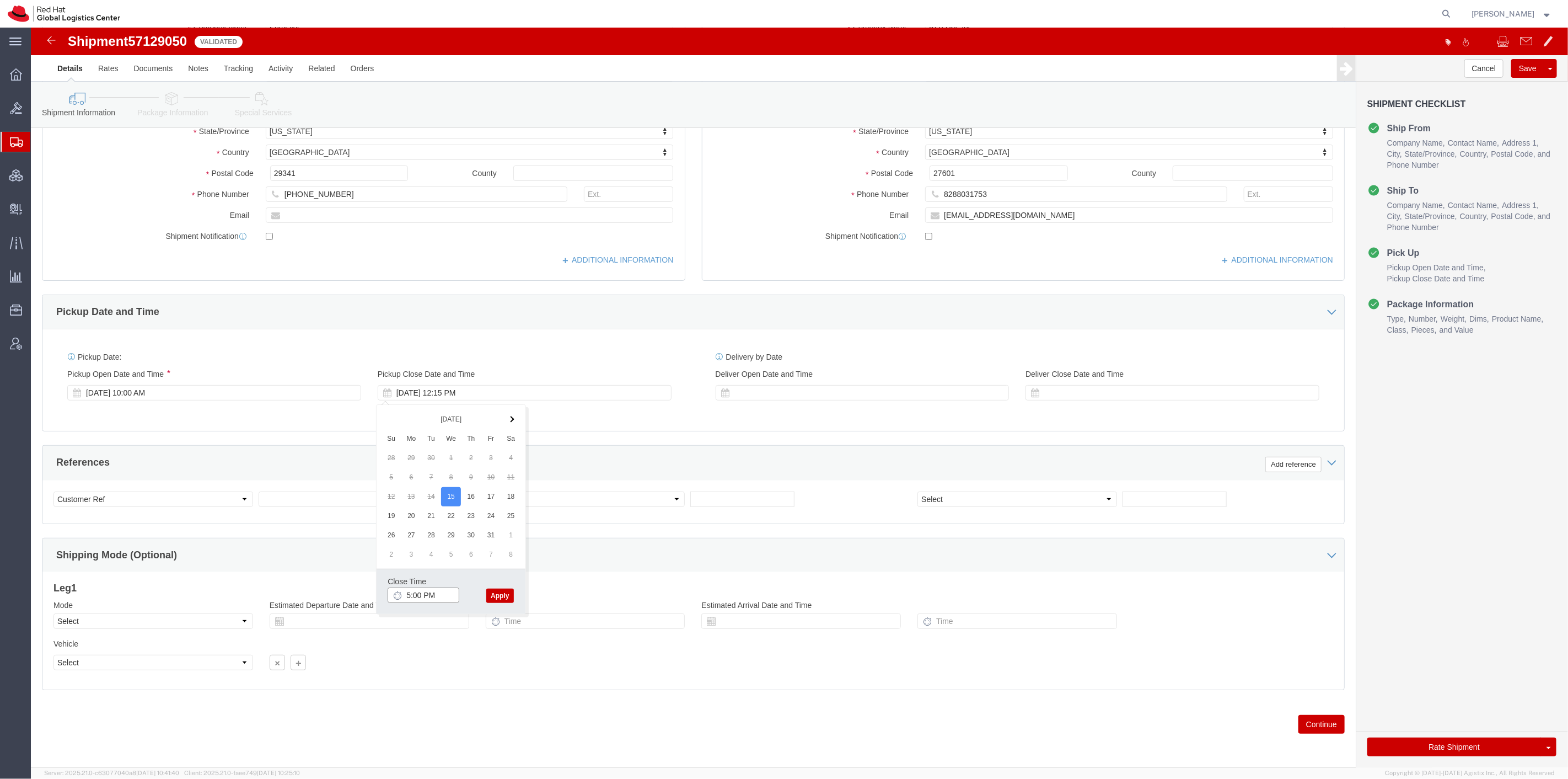
type input "5:00 PM"
click button "Apply"
click link "Package Information"
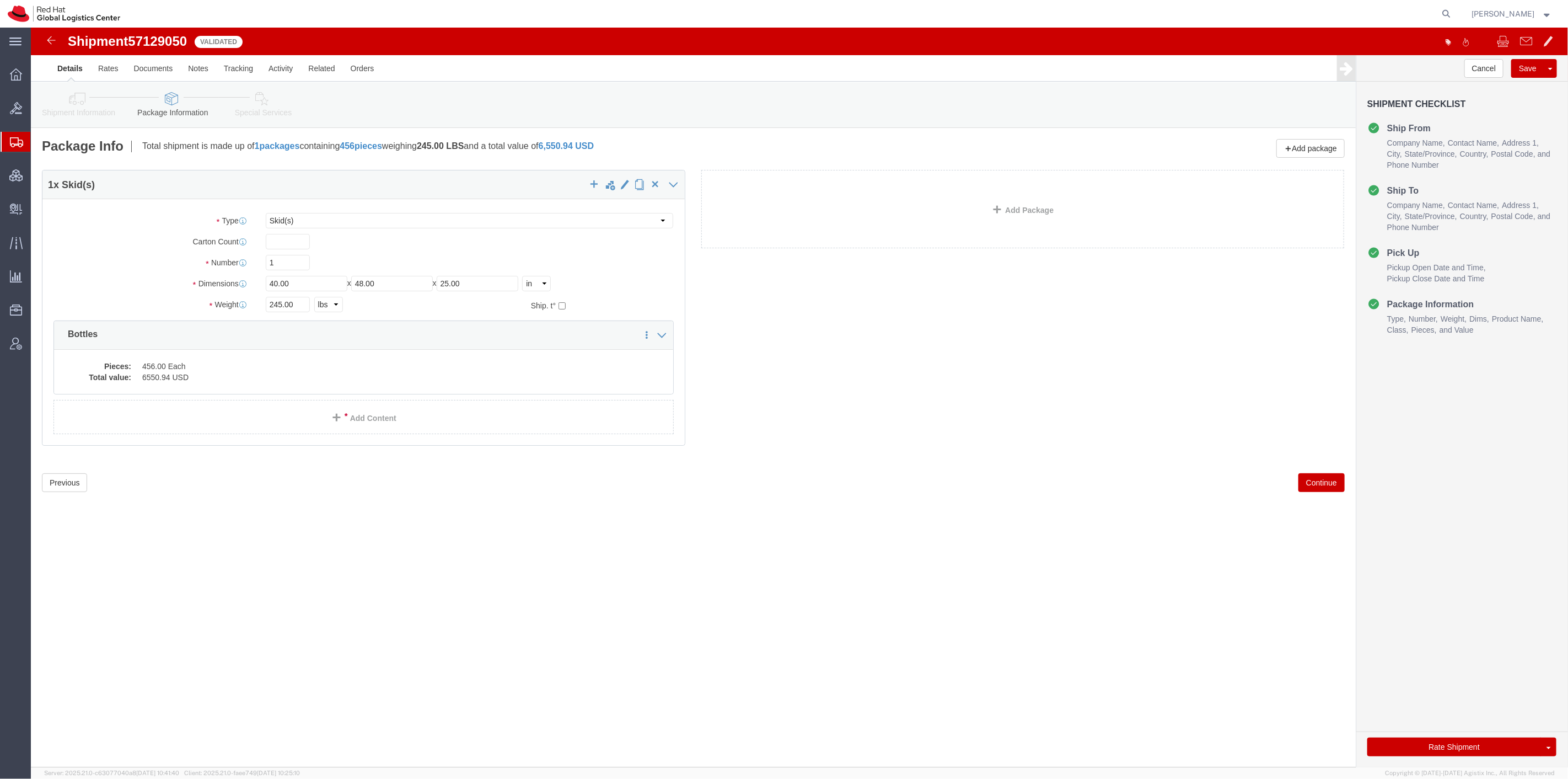
click link "Special Services"
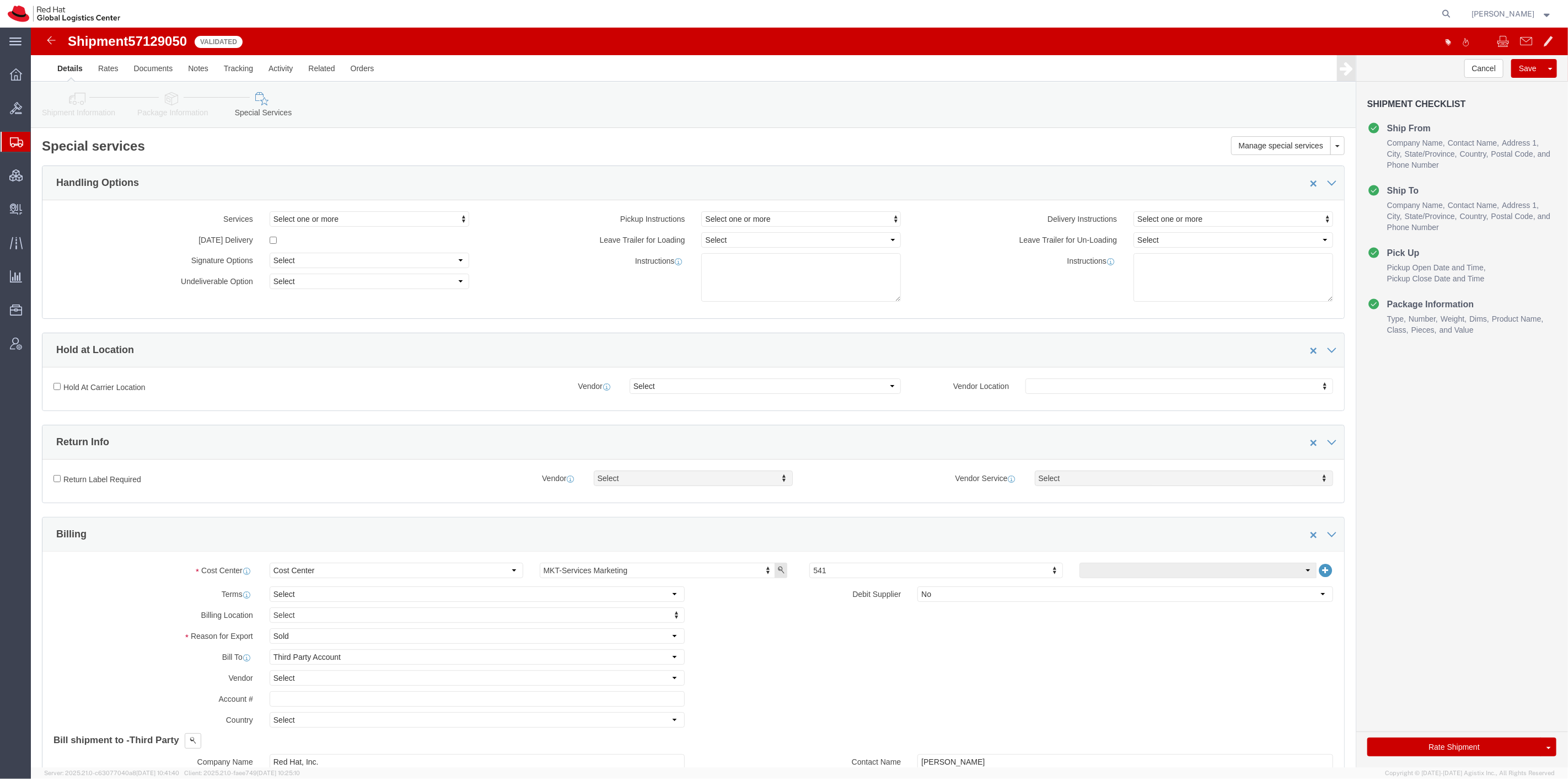
click icon
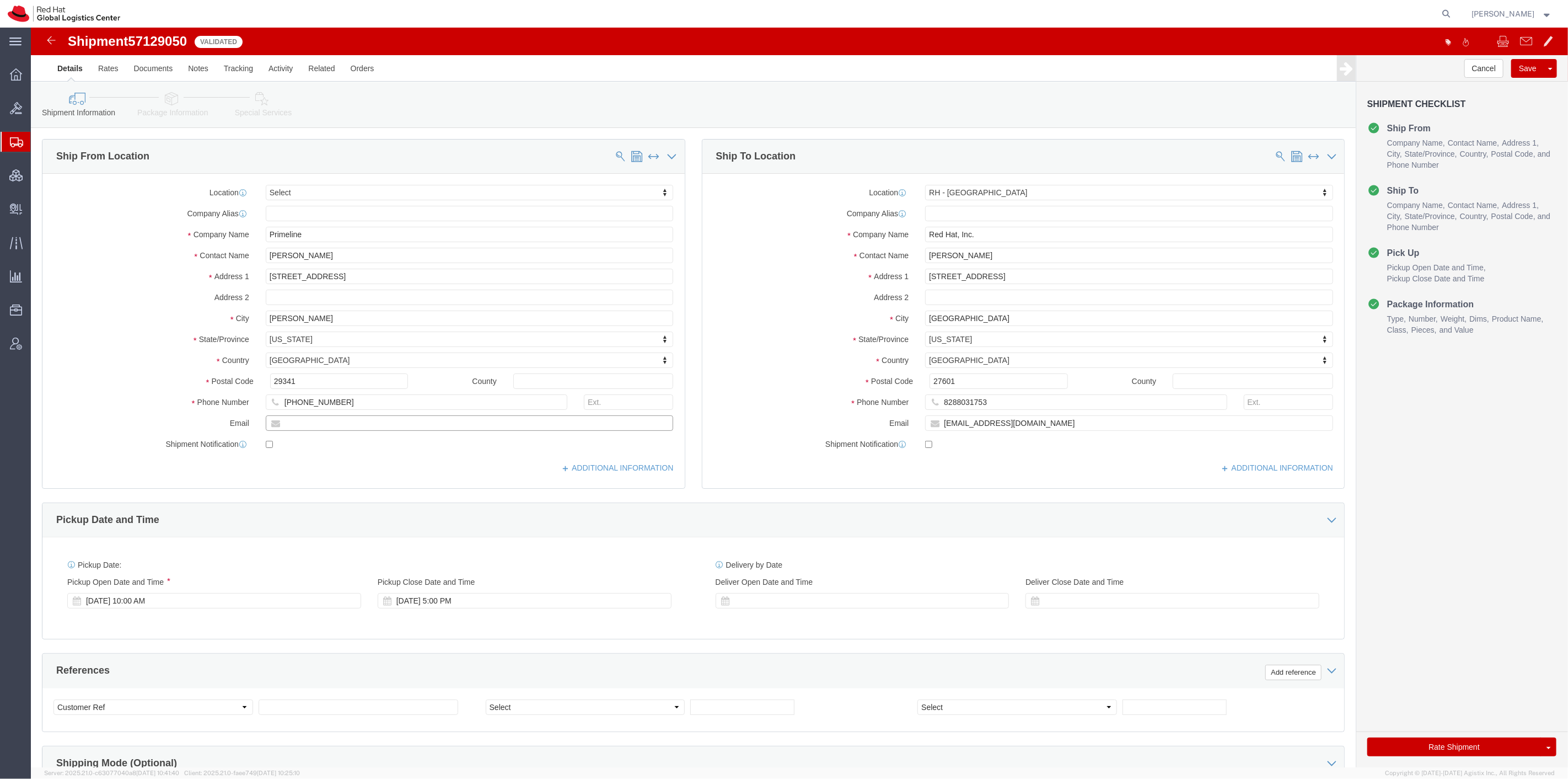
click input "text"
type input "[EMAIL_ADDRESS][DOMAIN_NAME]"
checkbox input "true"
click icon
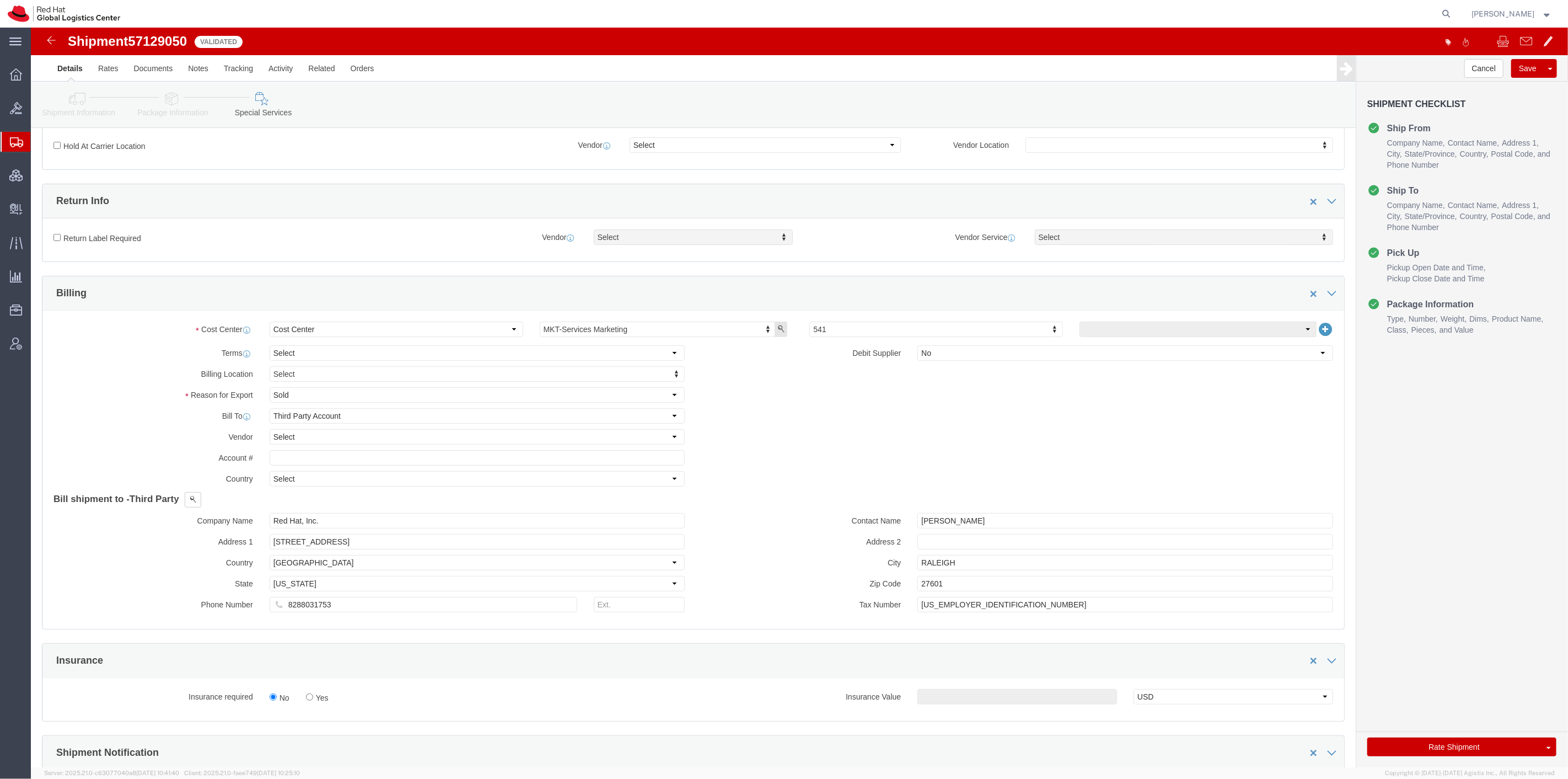
scroll to position [245, 0]
click button "Rate Shipment"
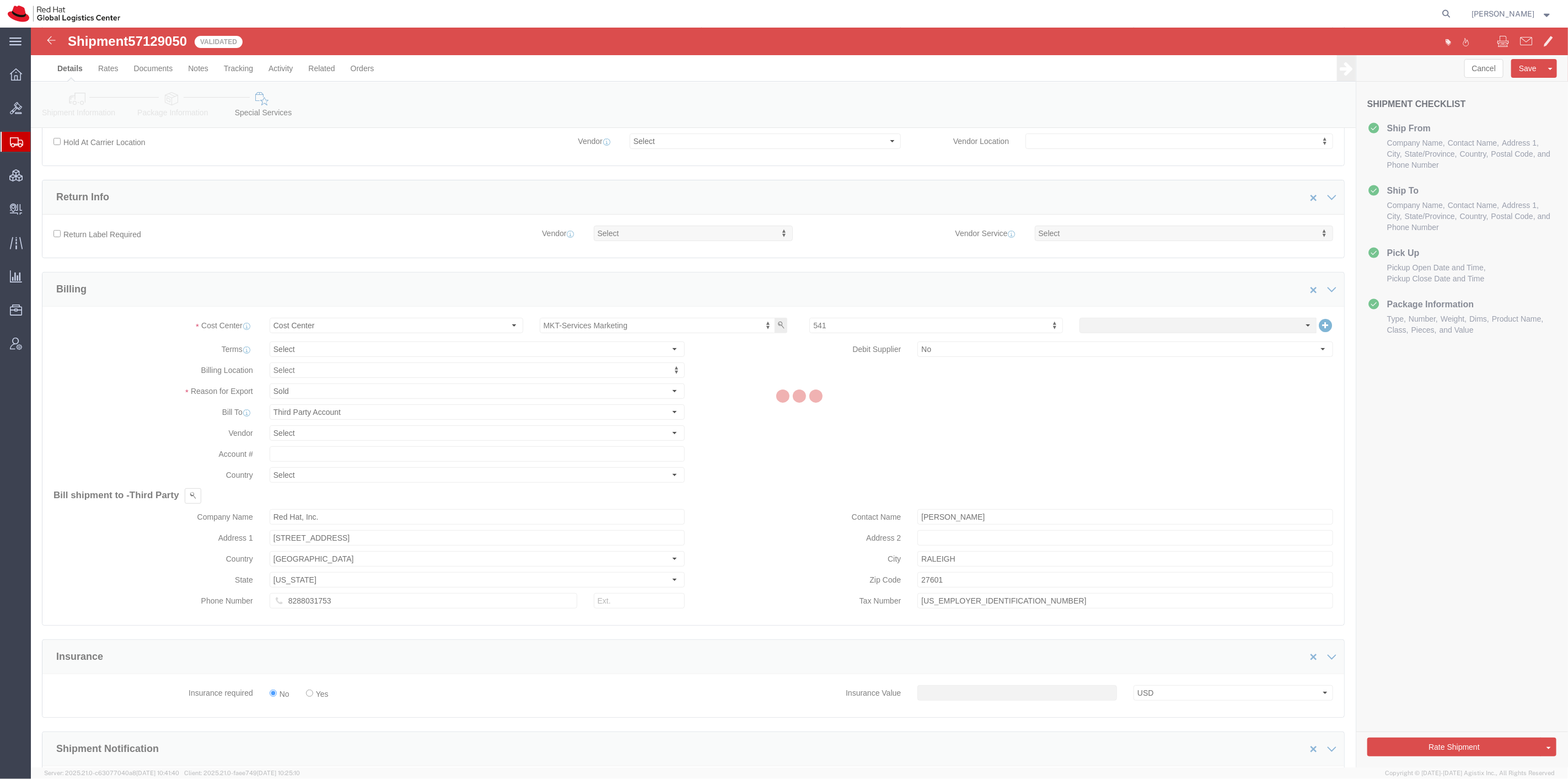
scroll to position [0, 0]
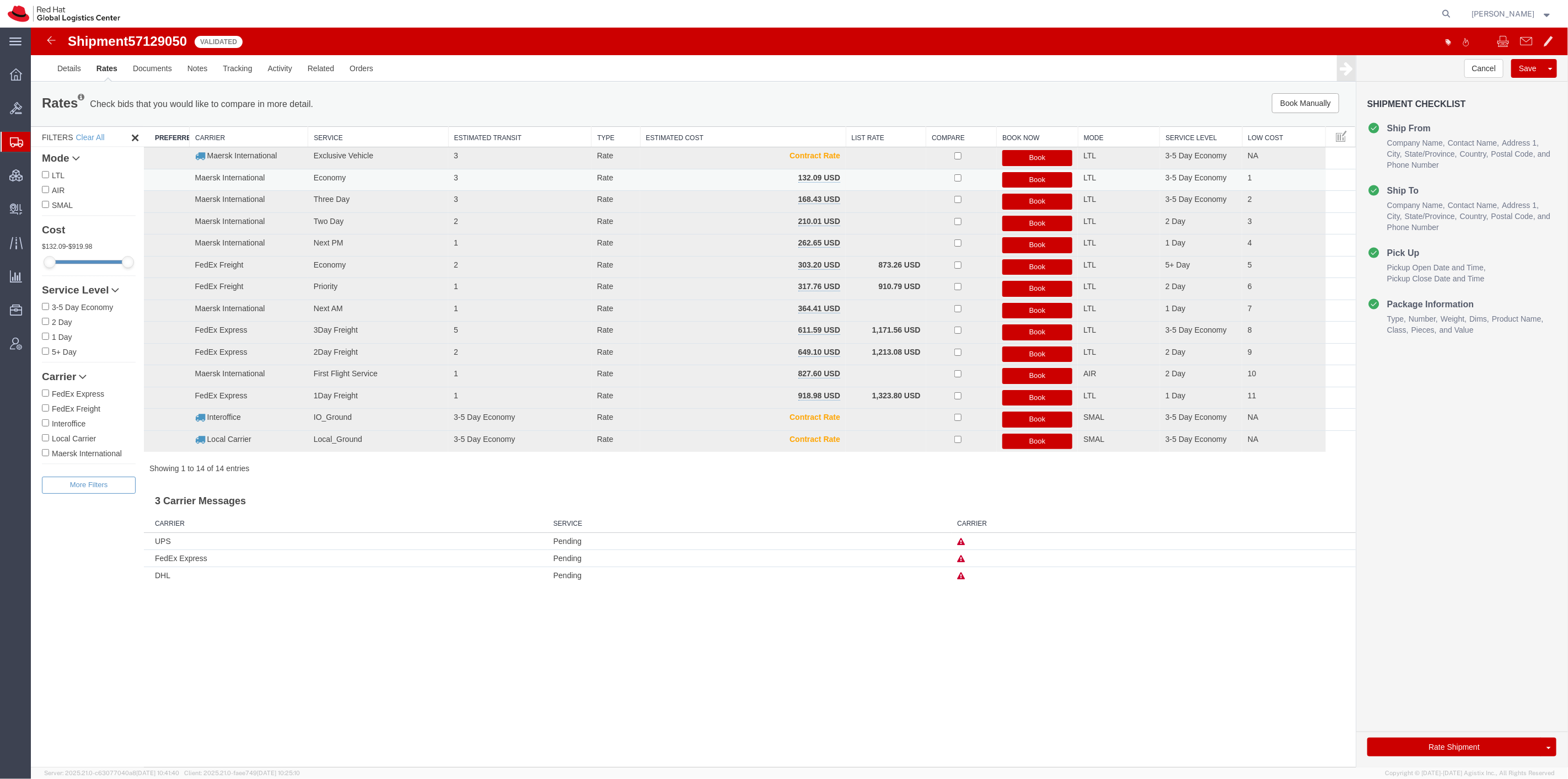
click at [1033, 182] on button "Book" at bounding box center [1037, 180] width 70 height 16
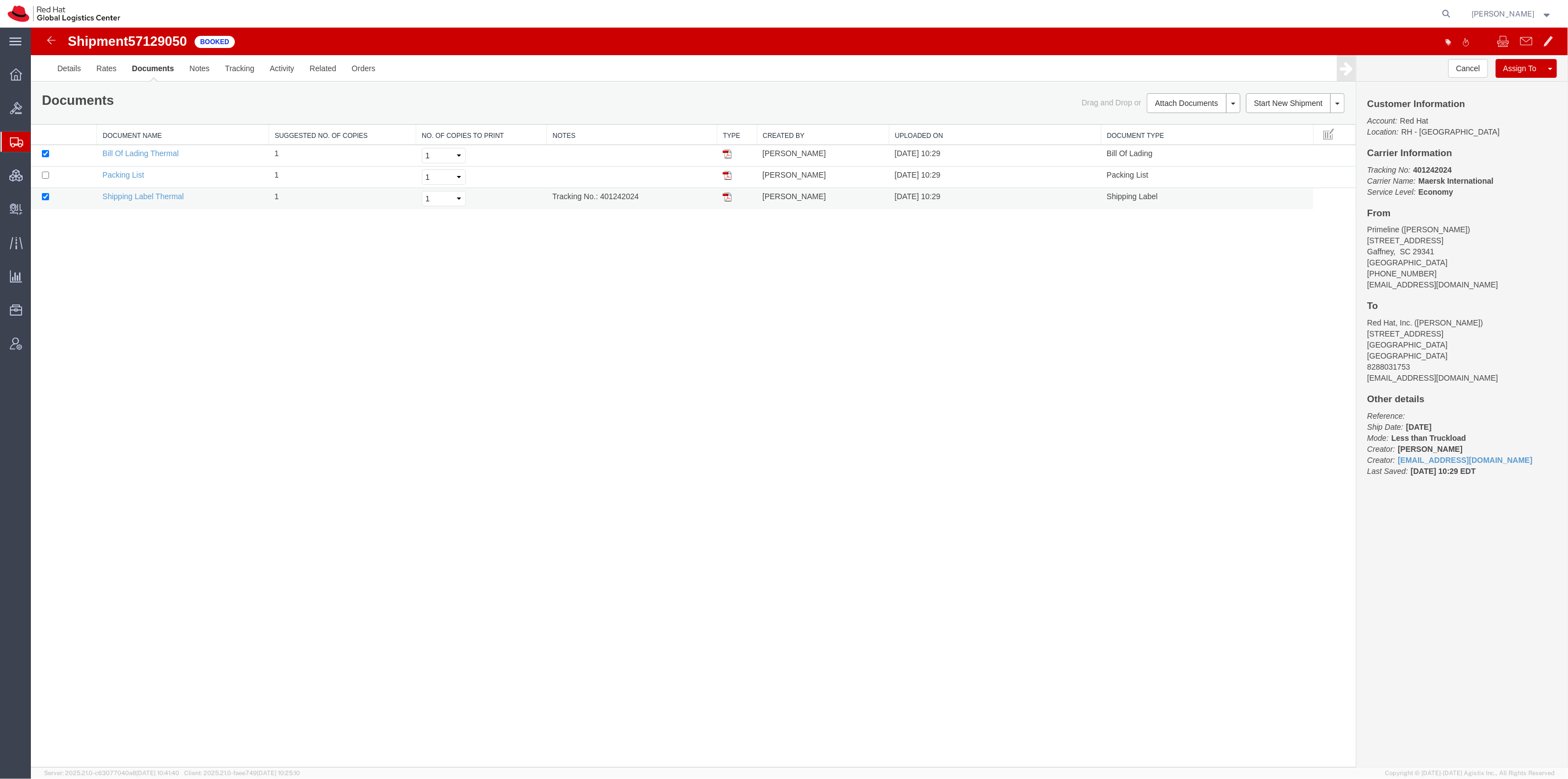
drag, startPoint x: 645, startPoint y: 194, endPoint x: 601, endPoint y: 201, distance: 44.6
click at [601, 201] on td "Tracking No.: 401242024" at bounding box center [632, 199] width 170 height 22
copy td "401242024"
click at [79, 66] on link "Details" at bounding box center [69, 69] width 39 height 27
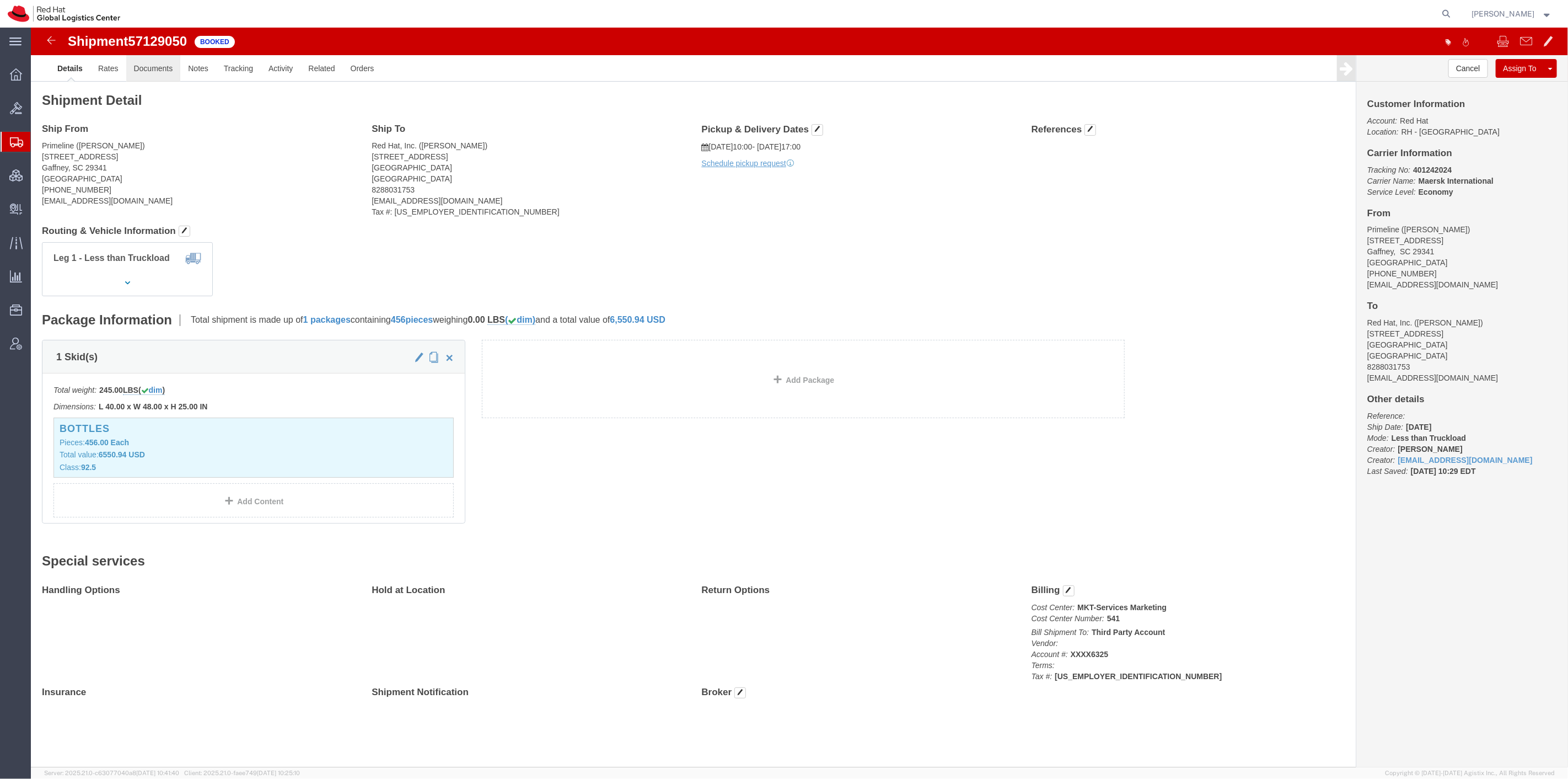
click link "Documents"
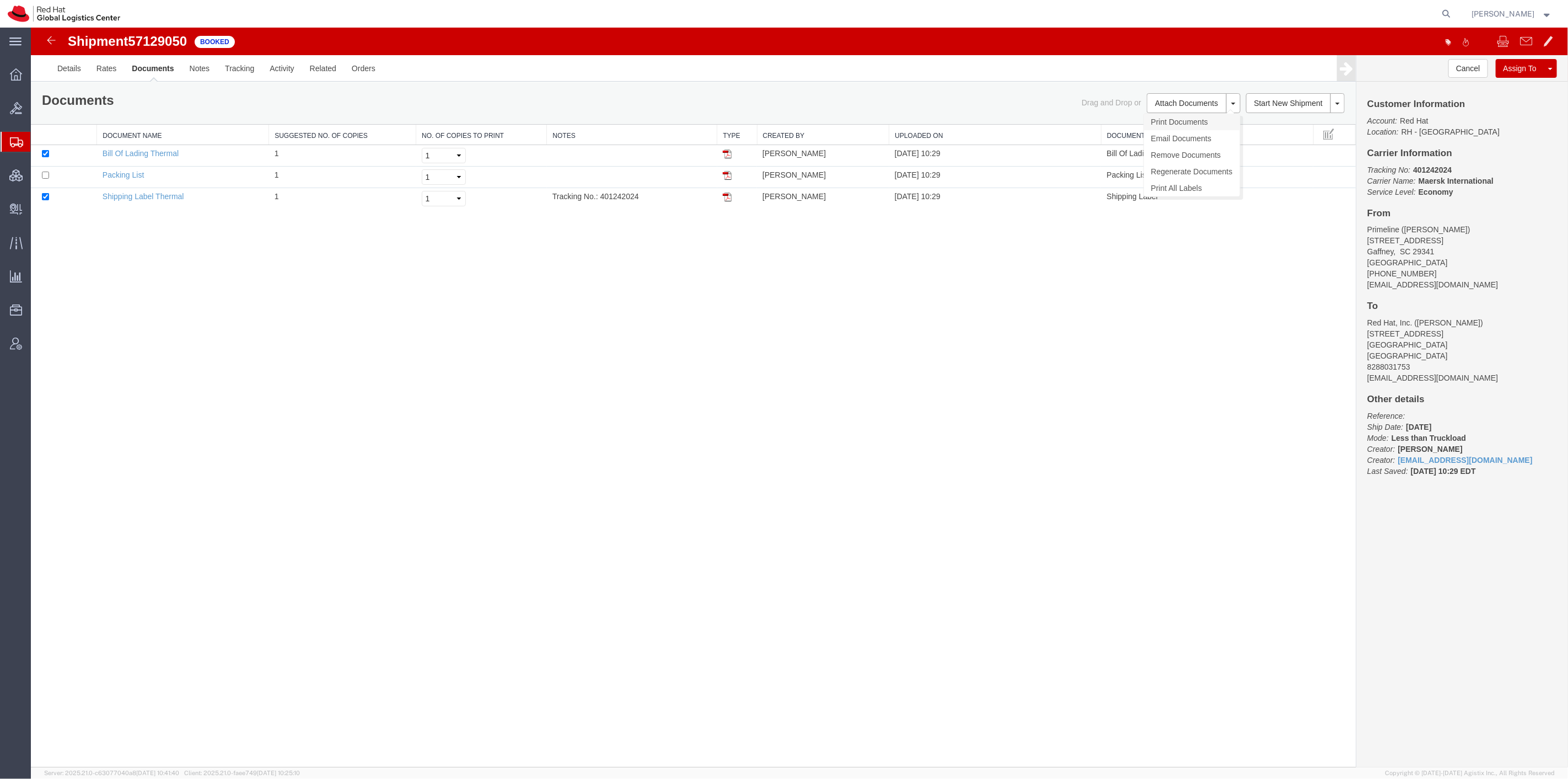
click at [1190, 117] on link "Print Documents" at bounding box center [1191, 121] width 96 height 16
